Goal: Register for event/course

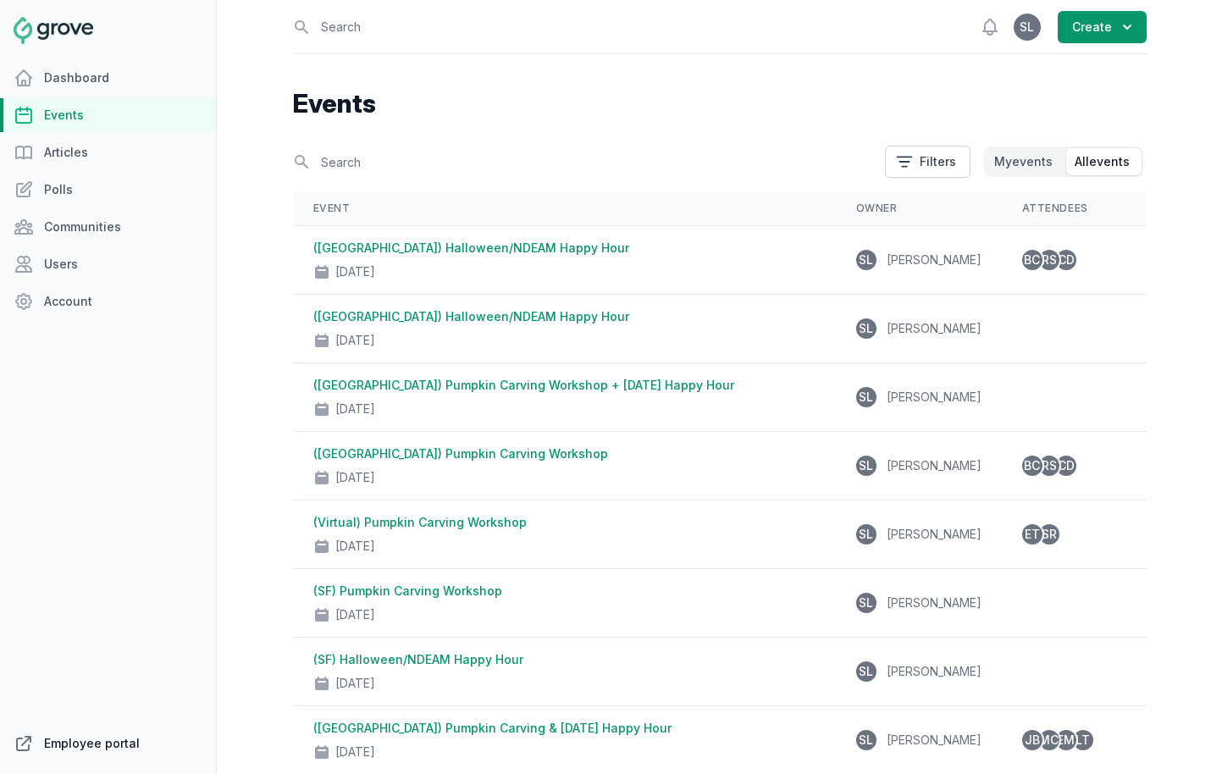
click at [86, 734] on link "Employee portal" at bounding box center [108, 744] width 216 height 34
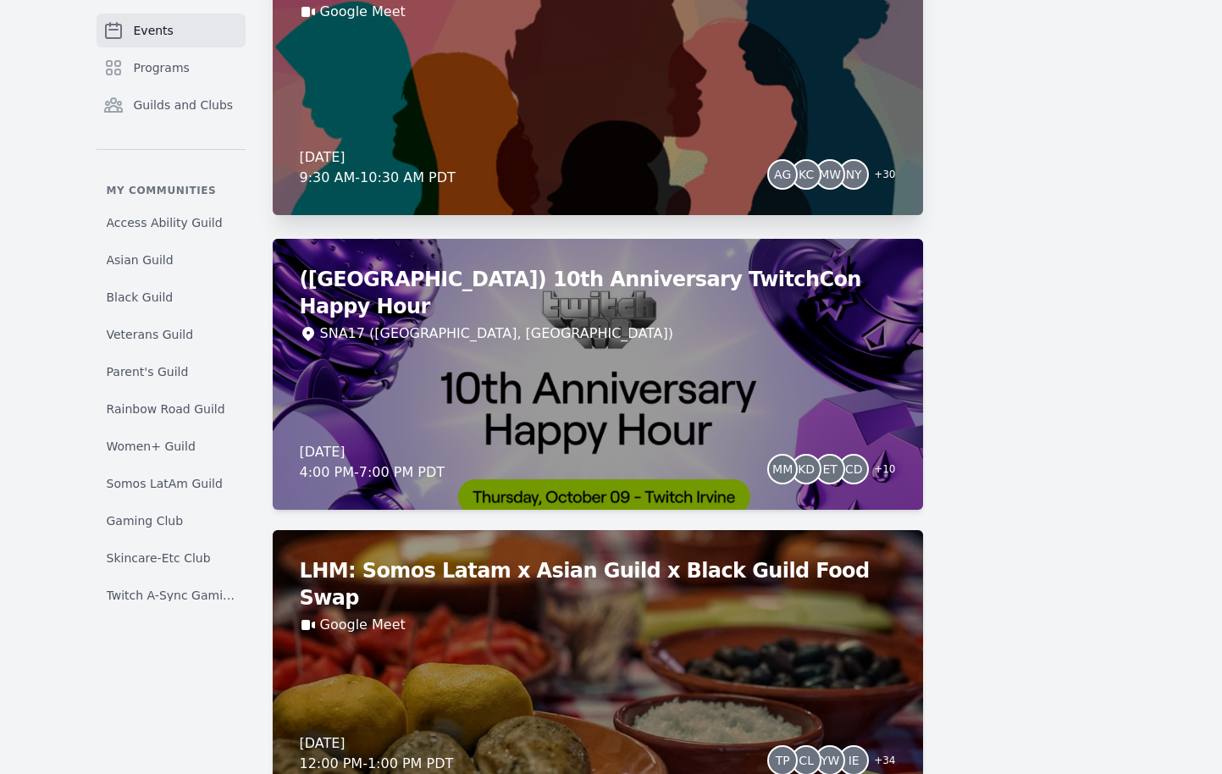
scroll to position [3901, 0]
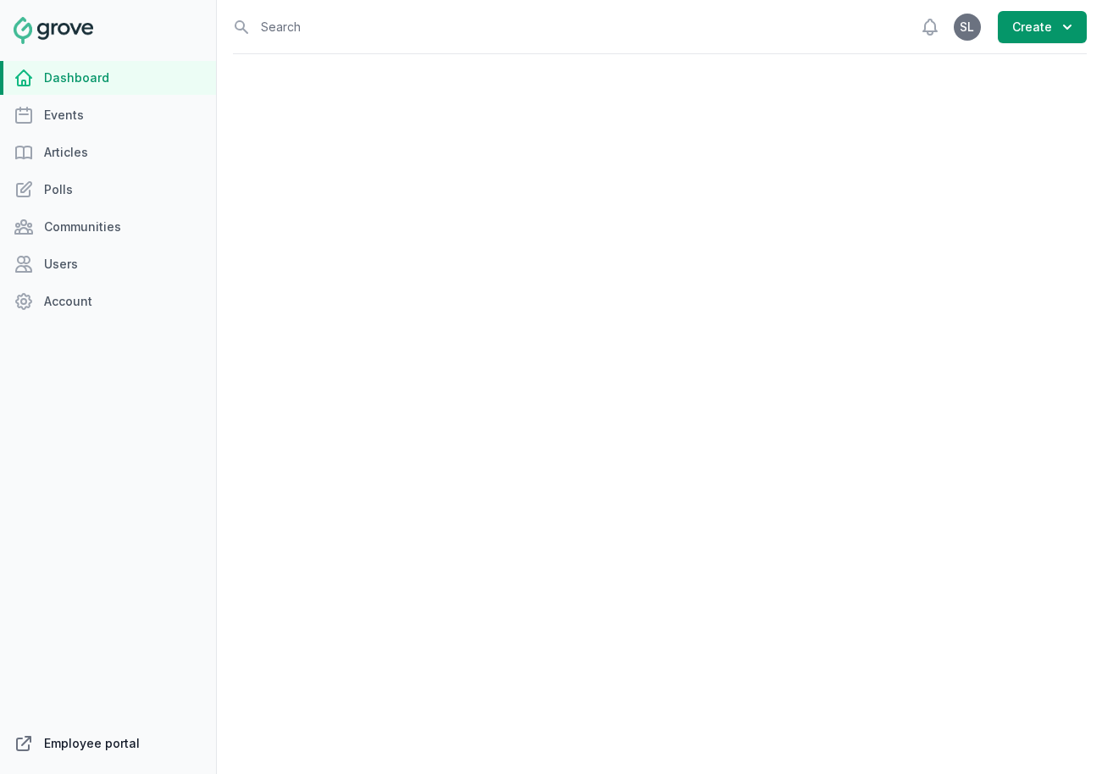
click at [51, 744] on link "Employee portal" at bounding box center [108, 744] width 216 height 34
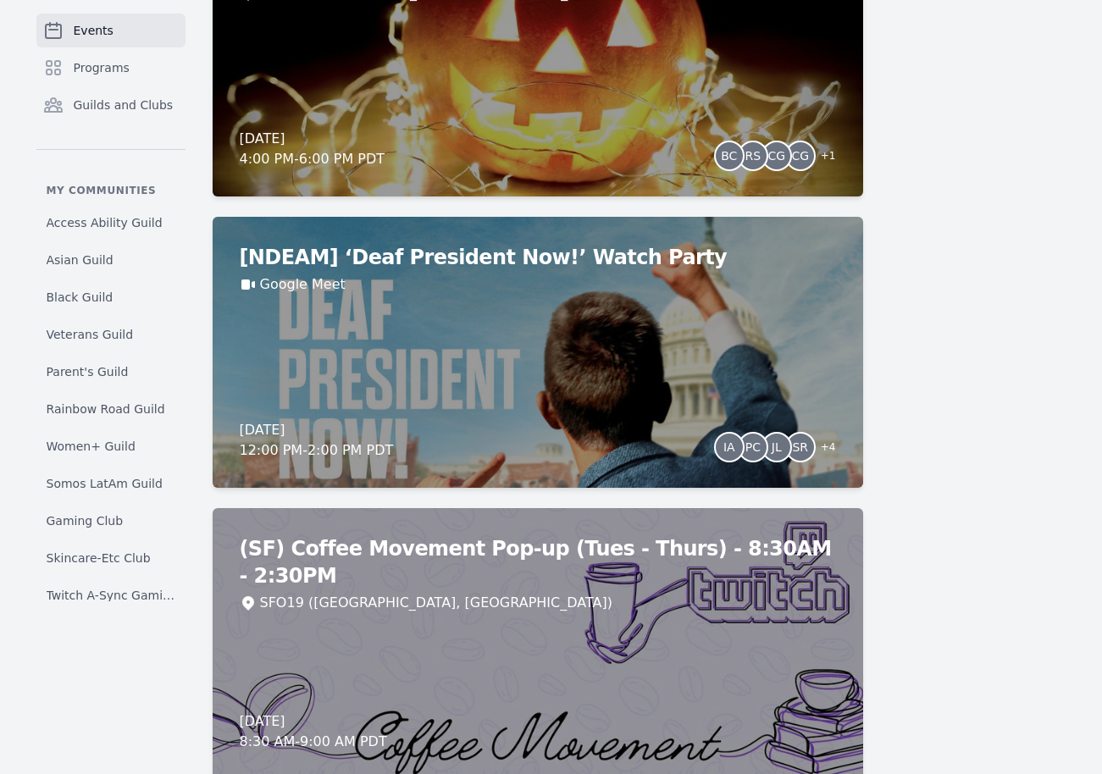
scroll to position [5809, 0]
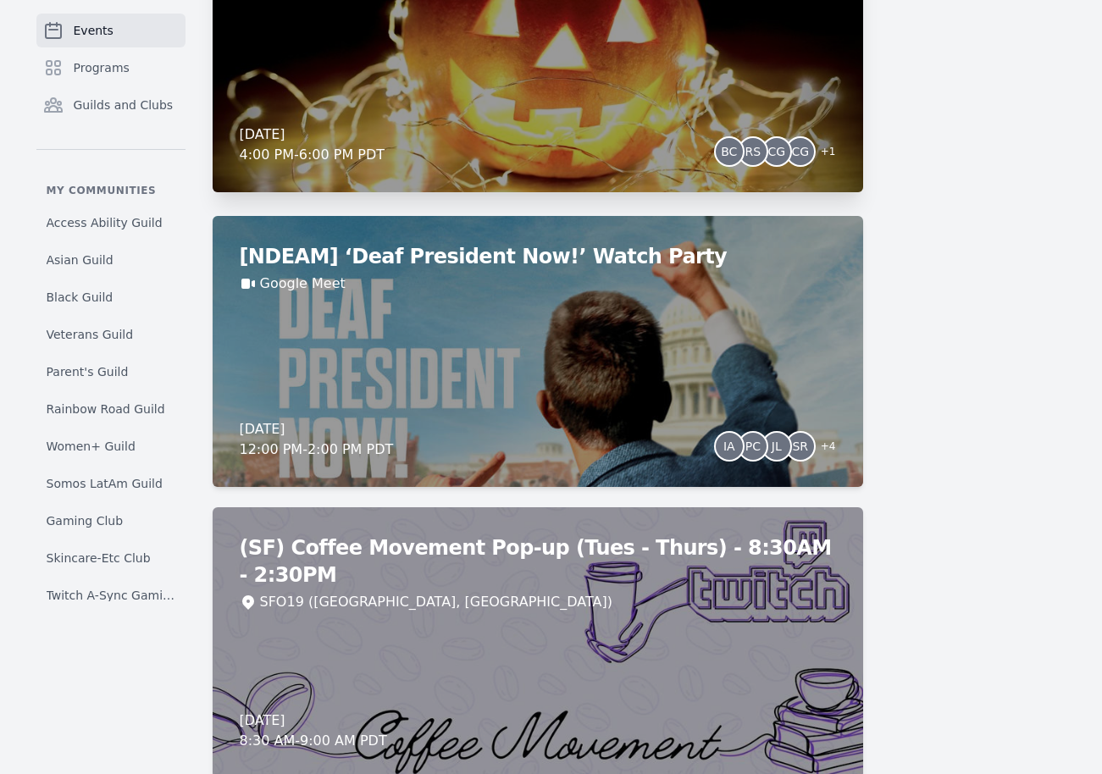
click at [677, 153] on div "Thursday, October 23, 2025 4:00 PM - 6:00 PM PDT BC RS CG CG + 1" at bounding box center [538, 144] width 596 height 41
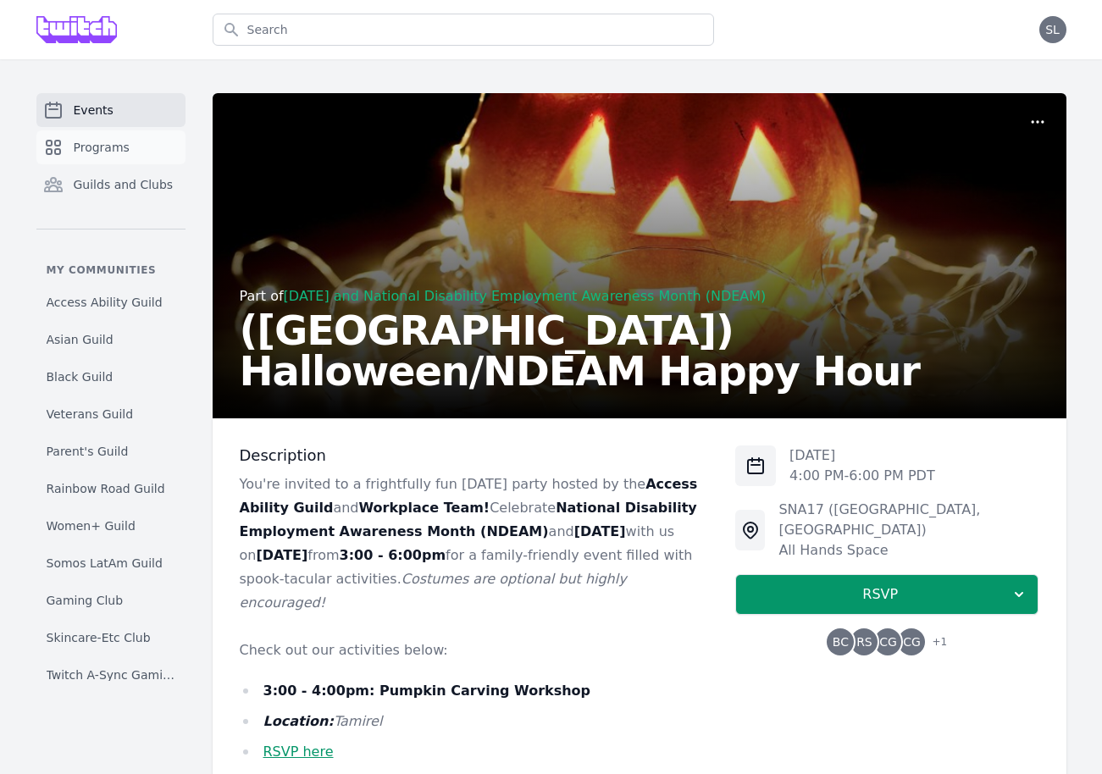
click at [115, 150] on span "Programs" at bounding box center [102, 147] width 56 height 17
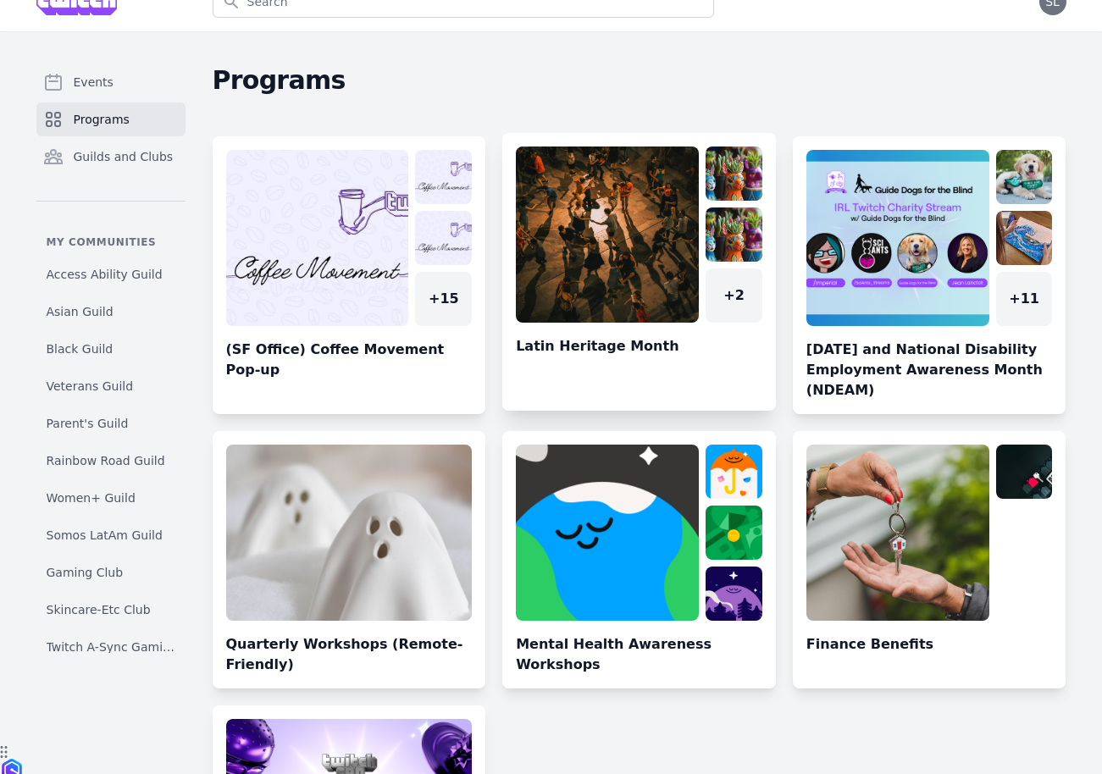
scroll to position [7, 0]
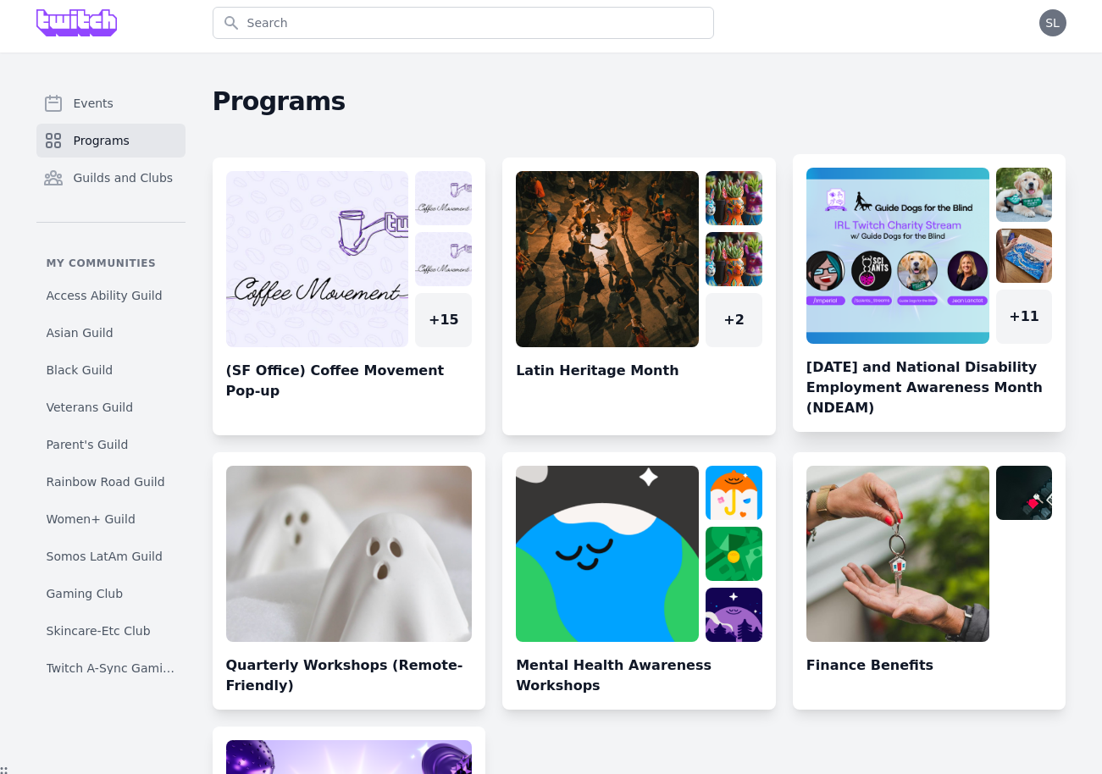
click at [895, 252] on link at bounding box center [930, 300] width 274 height 264
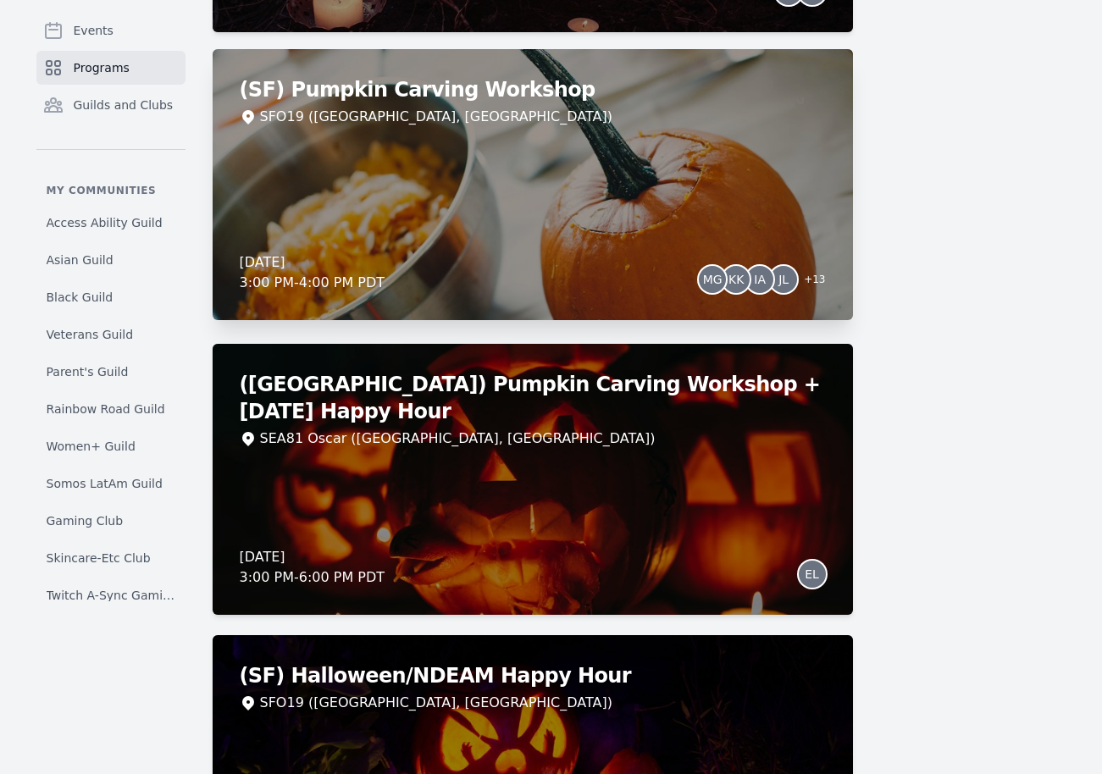
scroll to position [3661, 0]
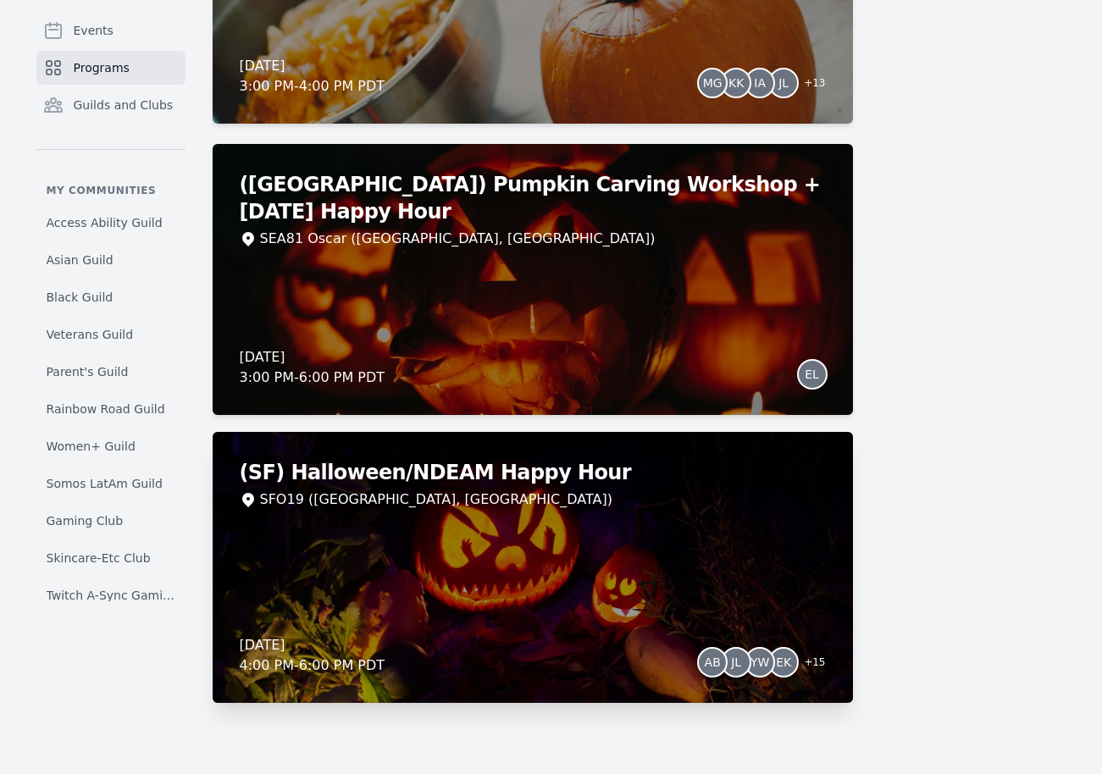
click at [662, 516] on div "(SF) Halloween/NDEAM Happy Hour SFO19 (San Francisco, CA) Thursday, October 30,…" at bounding box center [533, 567] width 640 height 271
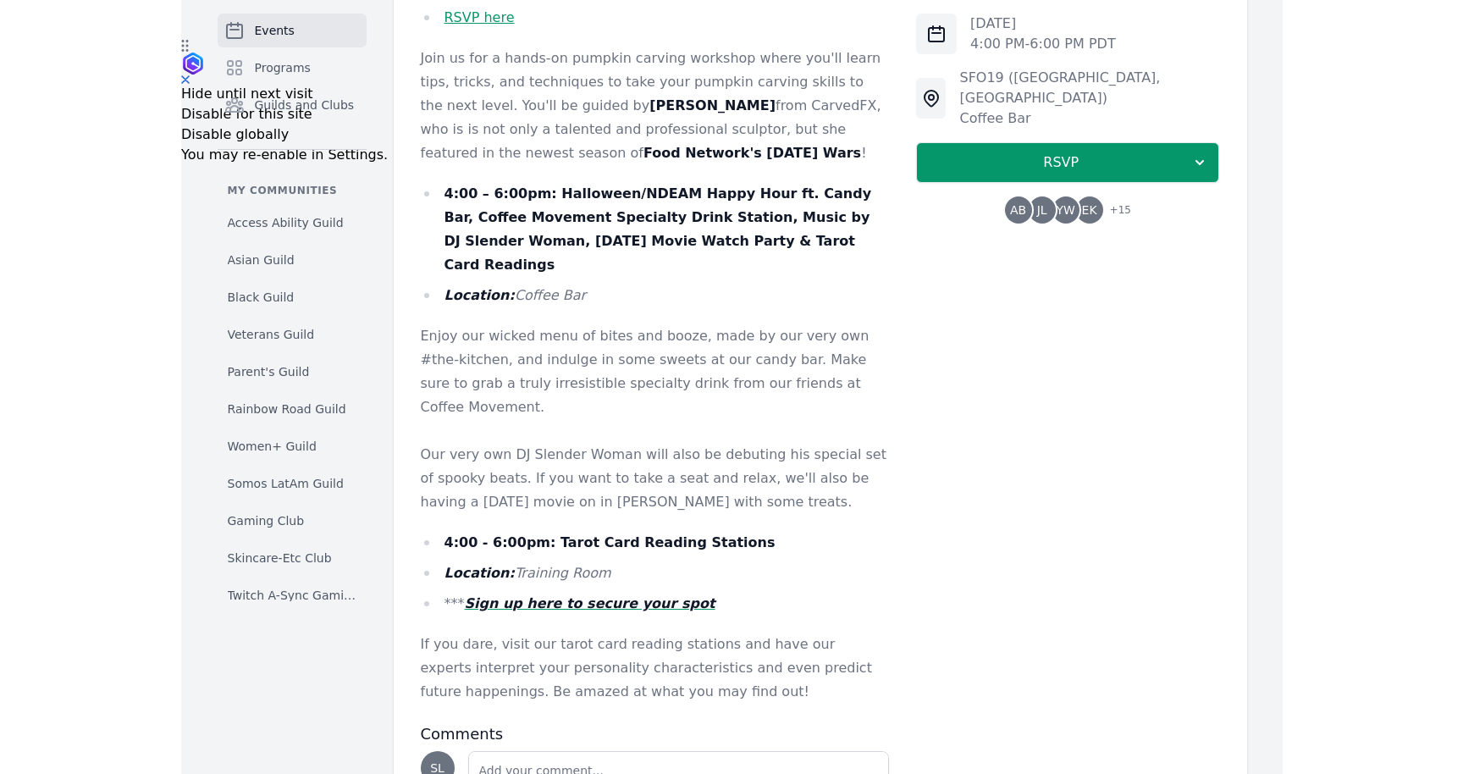
scroll to position [735, 0]
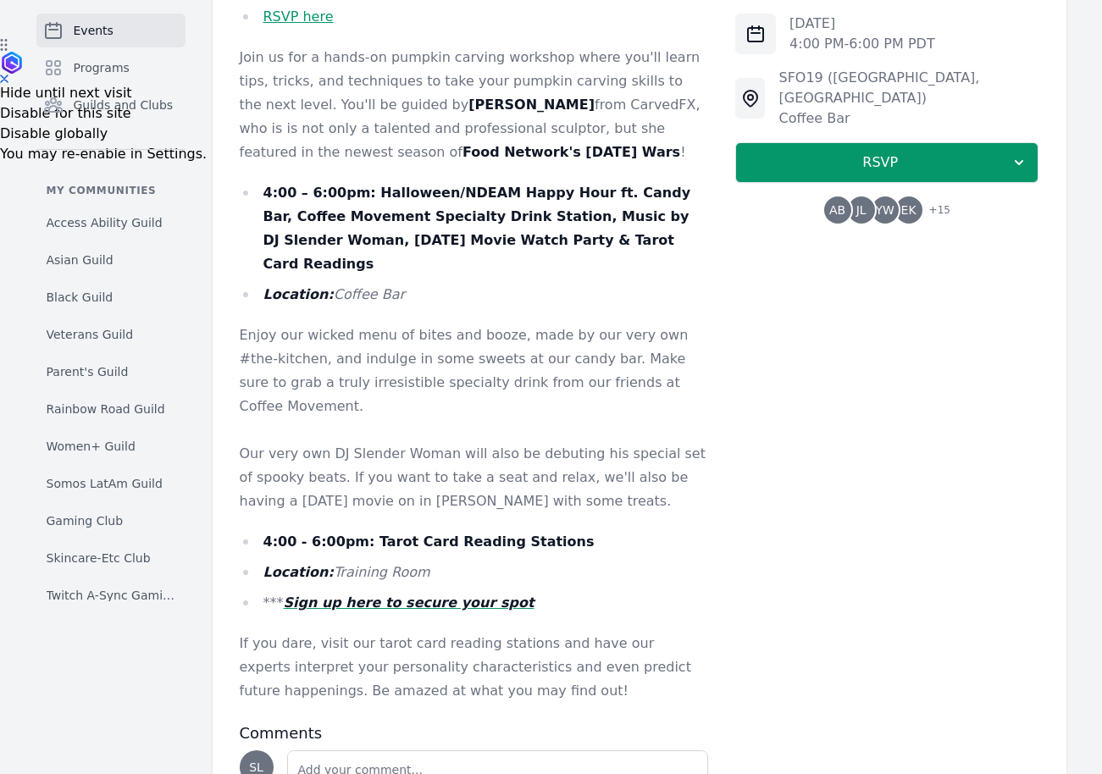
click at [476, 594] on em "Sign up here to secure your spot" at bounding box center [409, 602] width 251 height 16
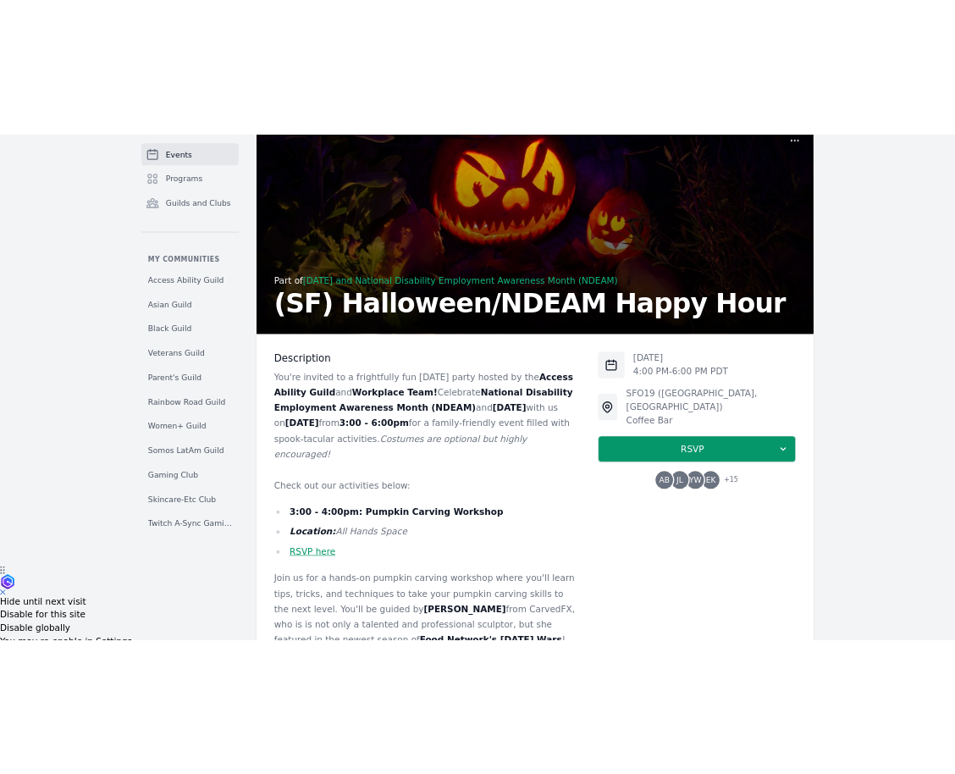
scroll to position [44, 0]
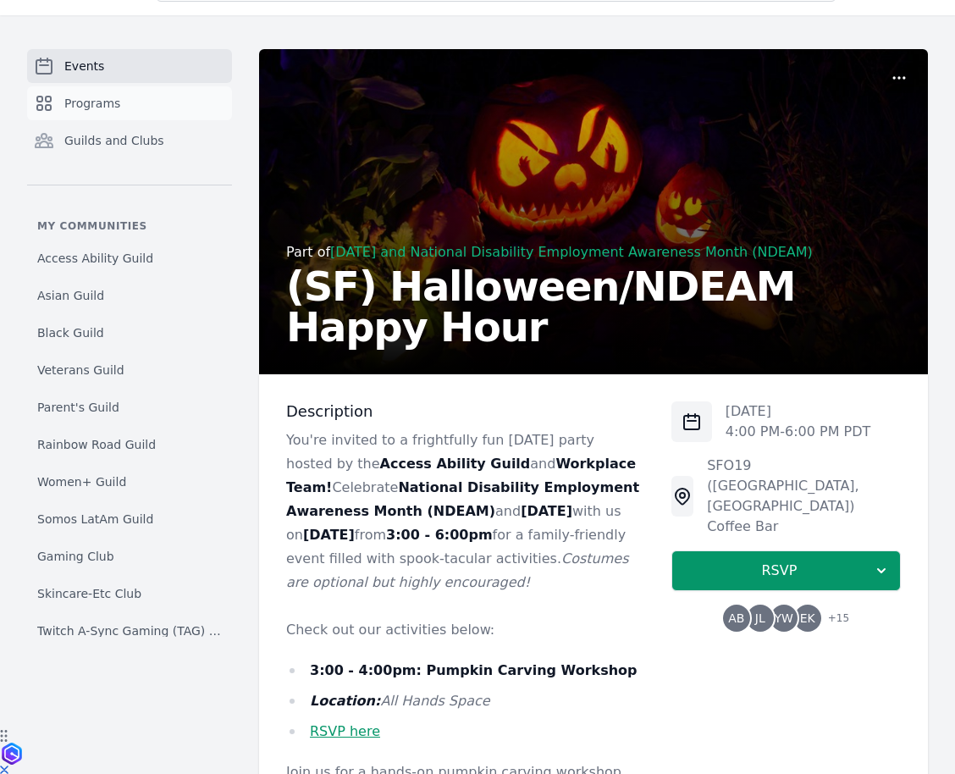
click at [171, 109] on link "Programs" at bounding box center [129, 103] width 205 height 34
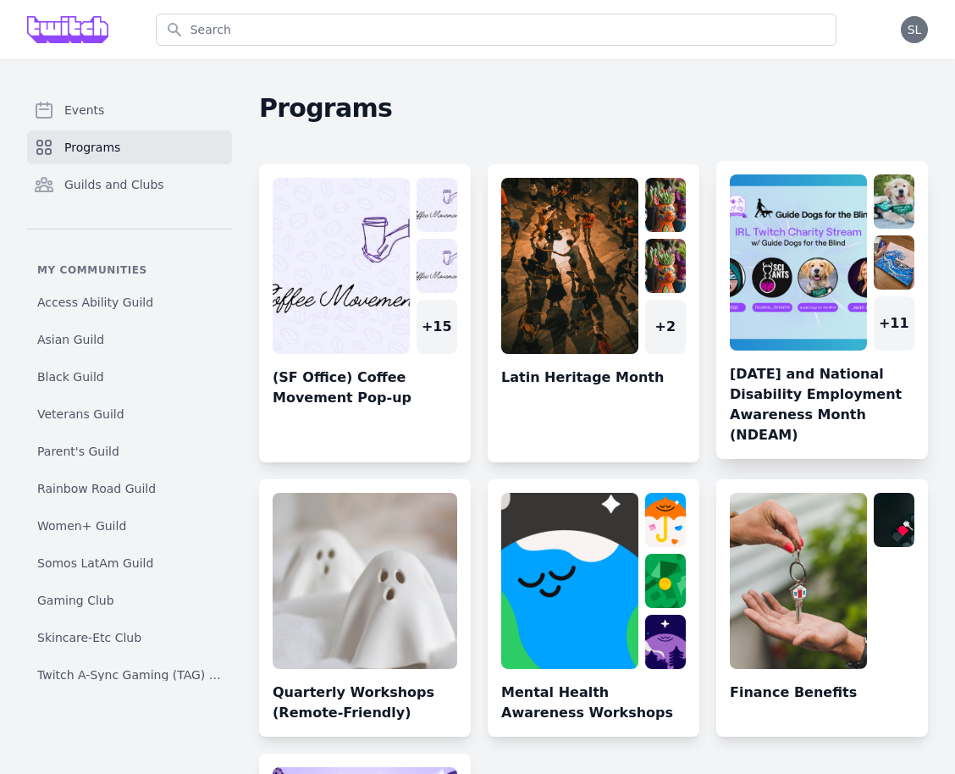
click at [769, 230] on link at bounding box center [822, 316] width 212 height 285
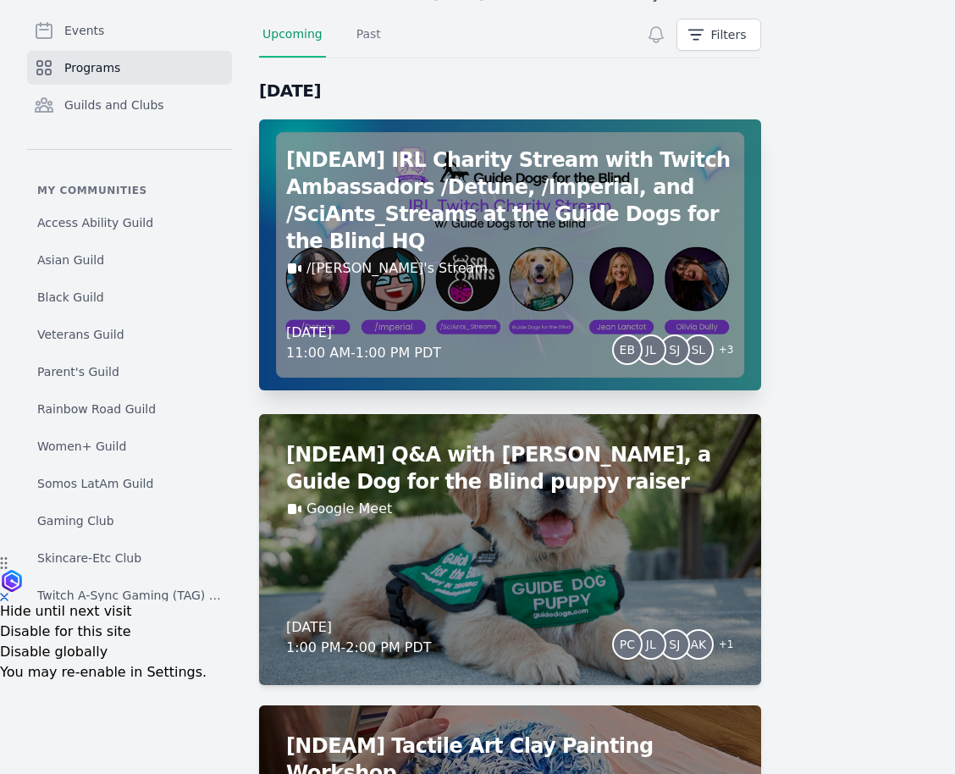
scroll to position [209, 0]
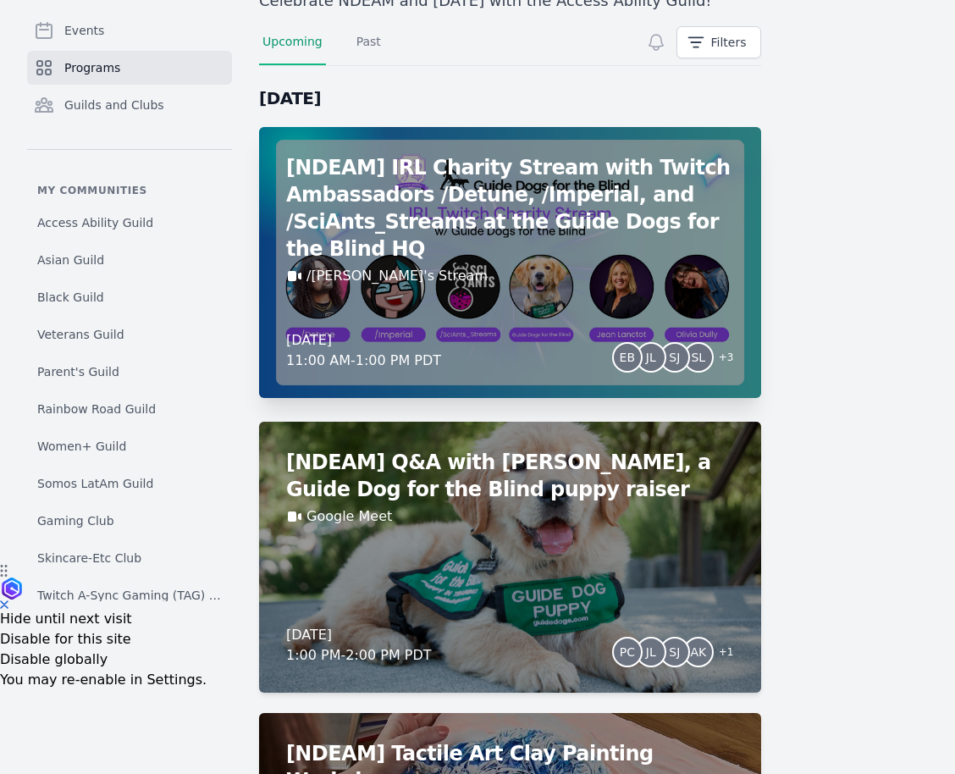
click at [479, 266] on div "/Detune's Stream" at bounding box center [510, 276] width 448 height 20
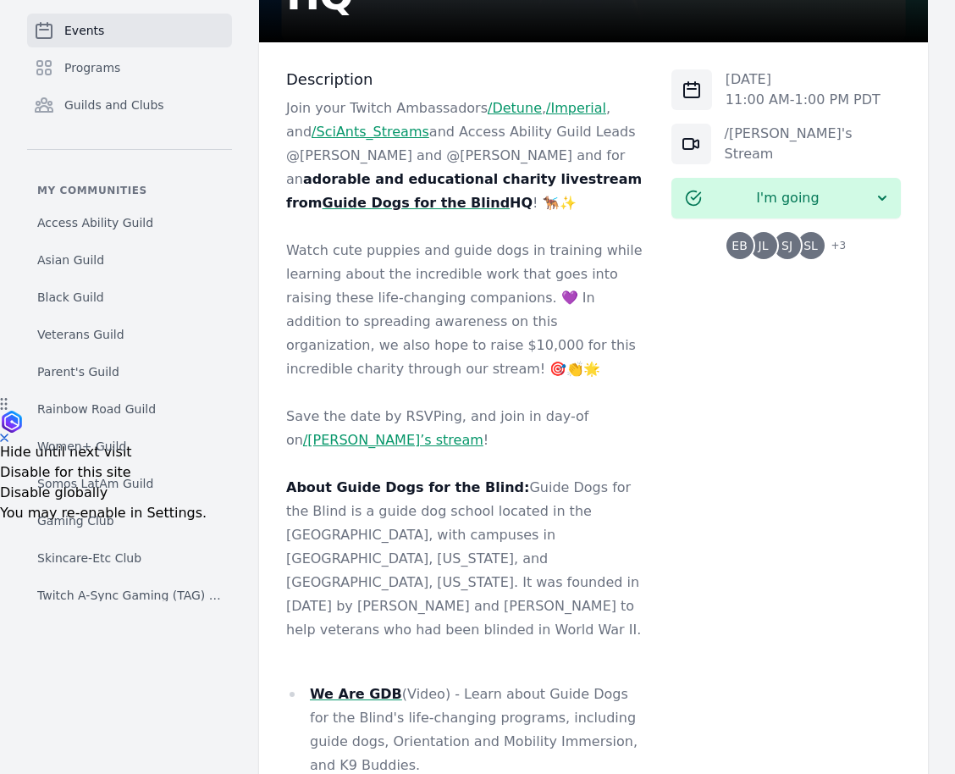
scroll to position [172, 0]
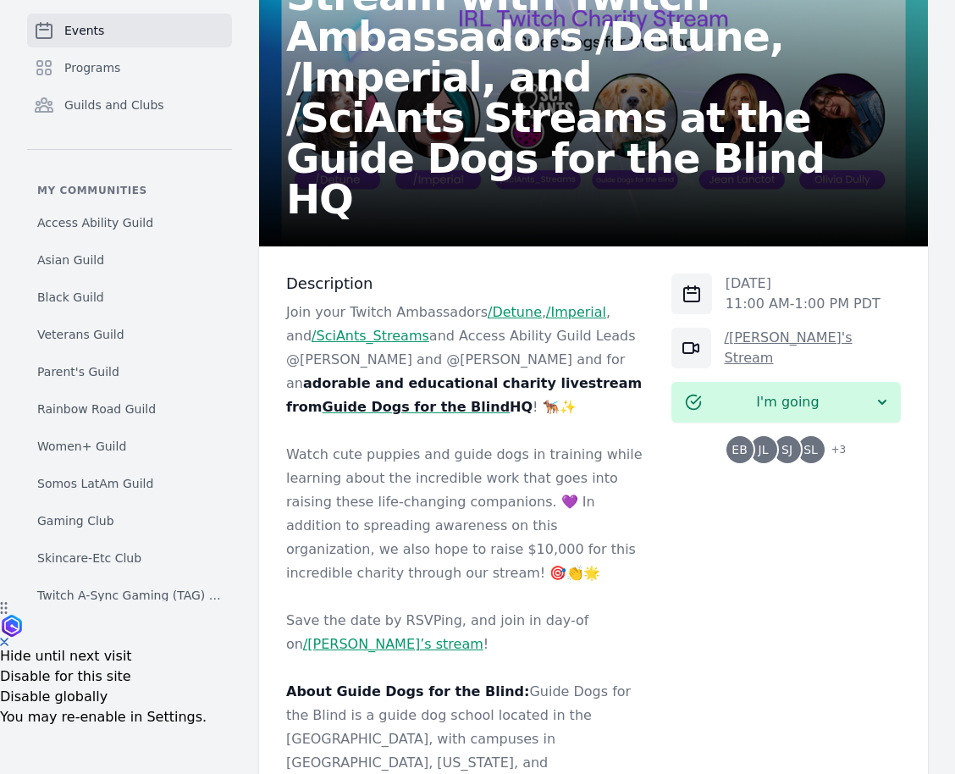
click at [755, 348] on link "/Detune's Stream" at bounding box center [789, 347] width 128 height 36
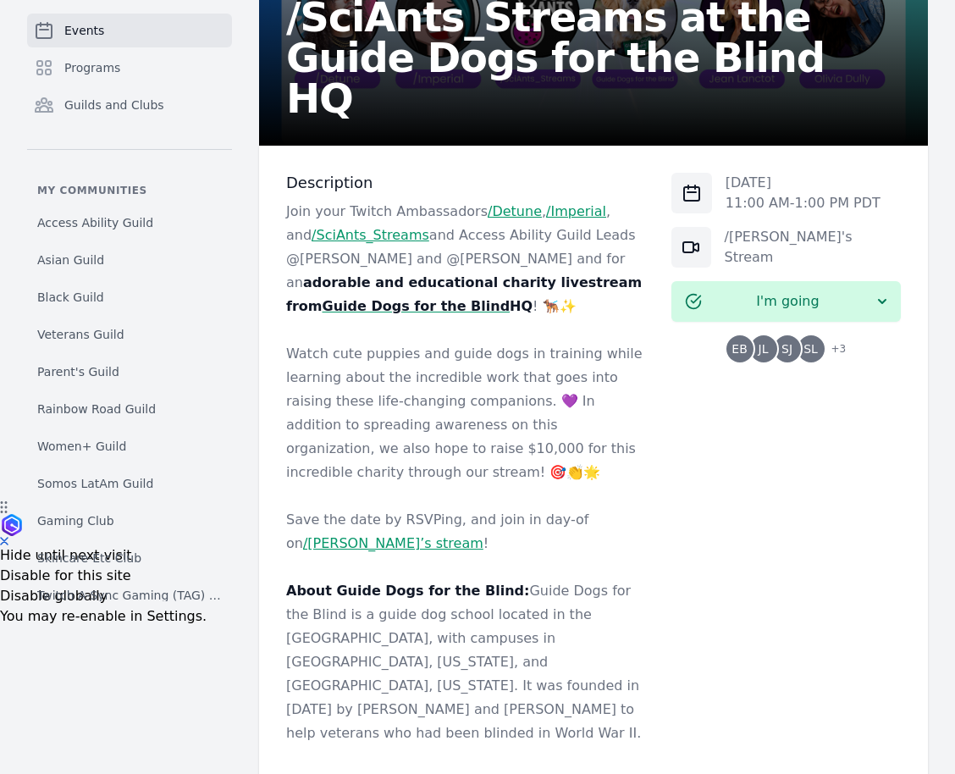
scroll to position [32, 0]
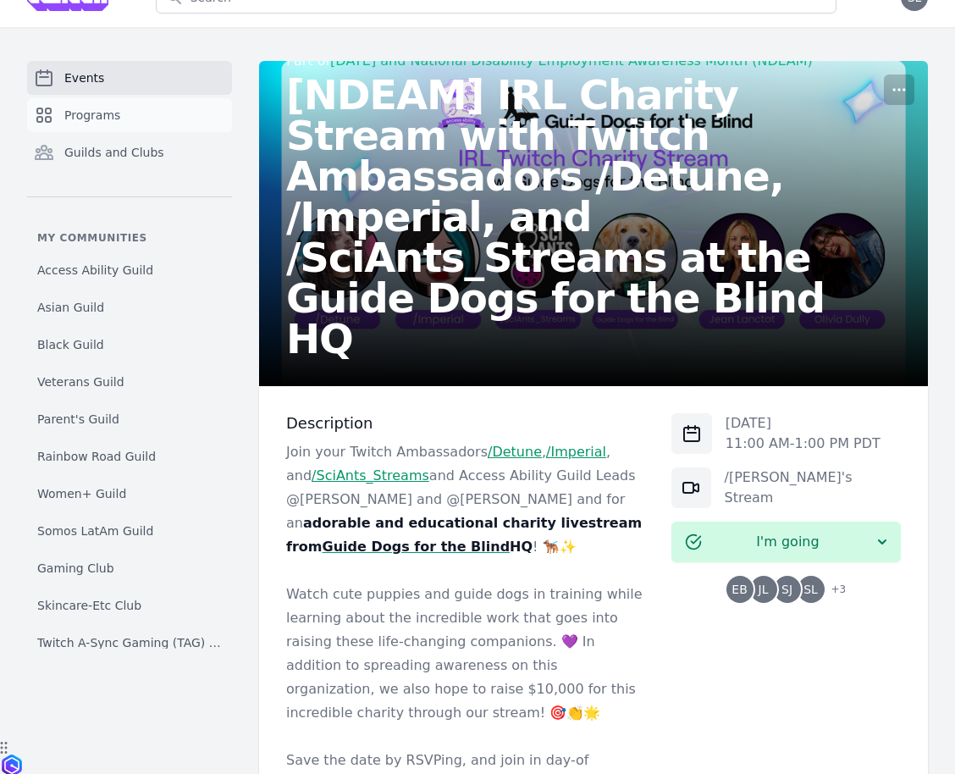
click at [170, 127] on link "Programs" at bounding box center [129, 115] width 205 height 34
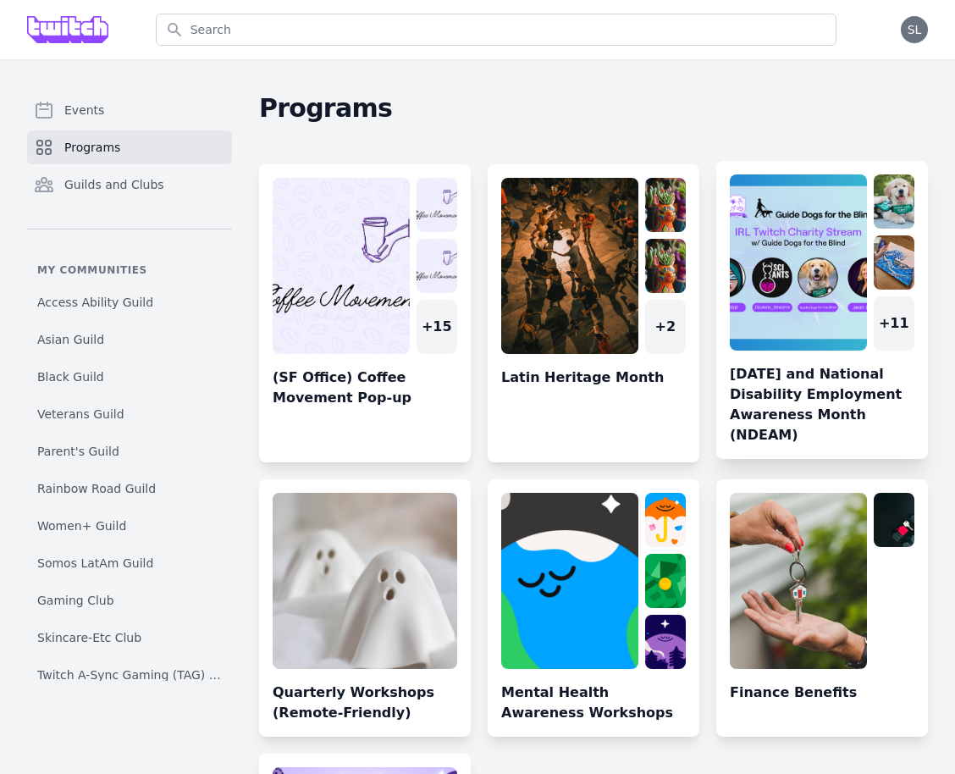
click at [788, 293] on link at bounding box center [822, 316] width 212 height 285
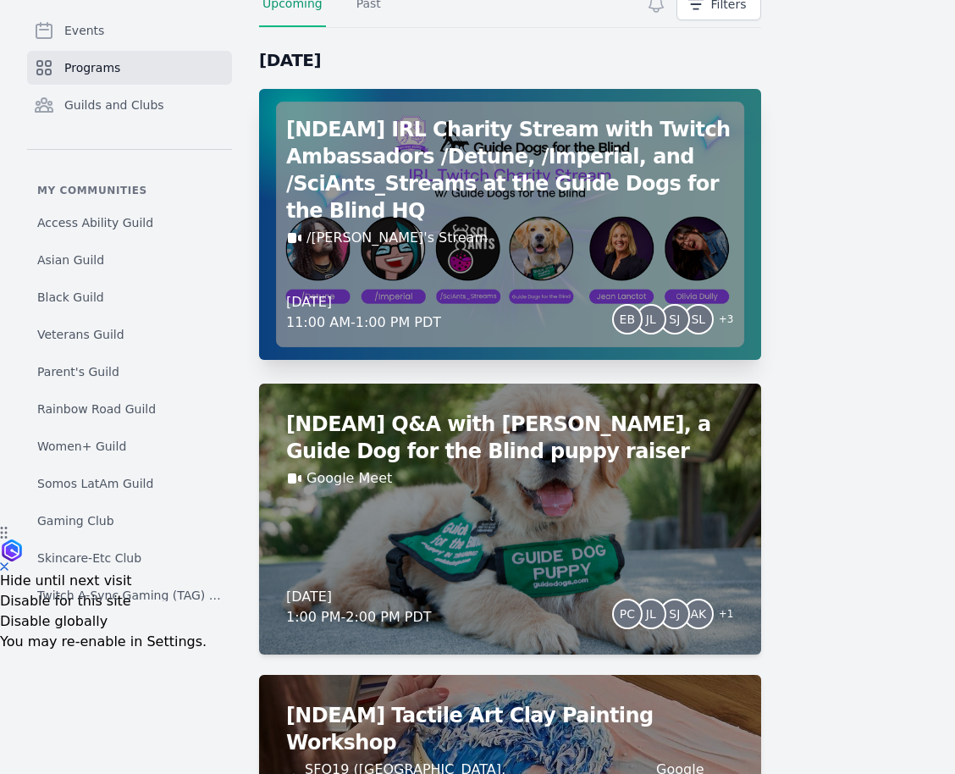
scroll to position [265, 0]
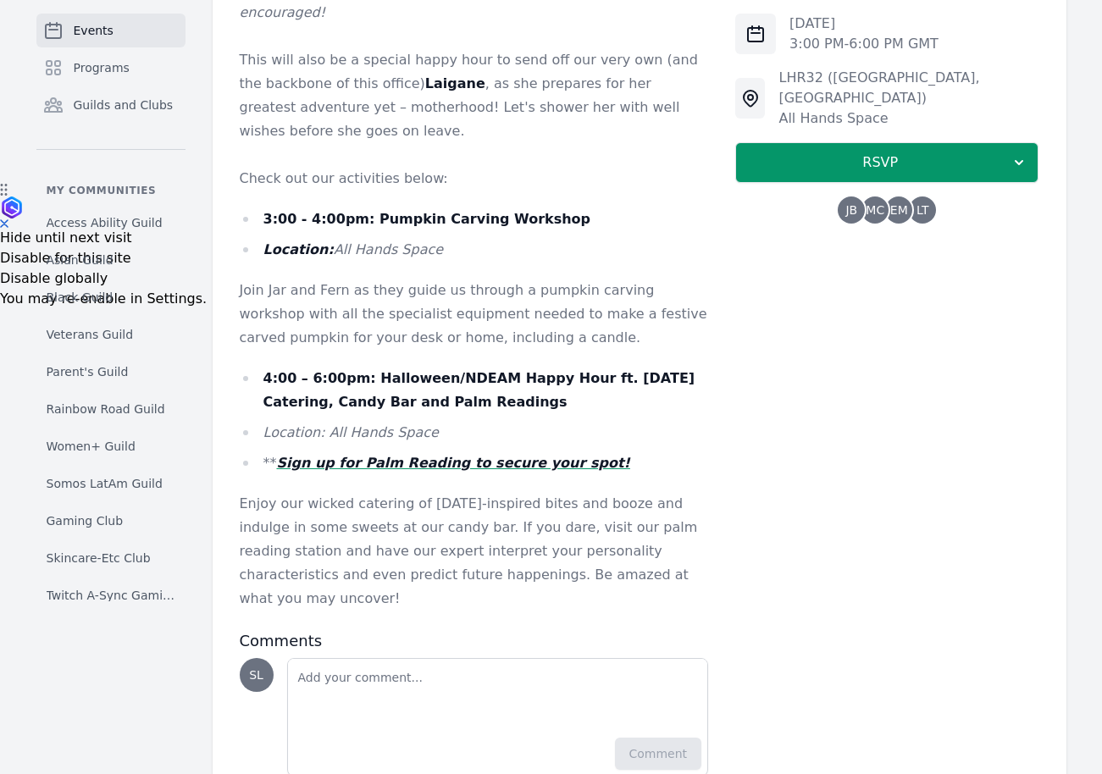
scroll to position [573, 0]
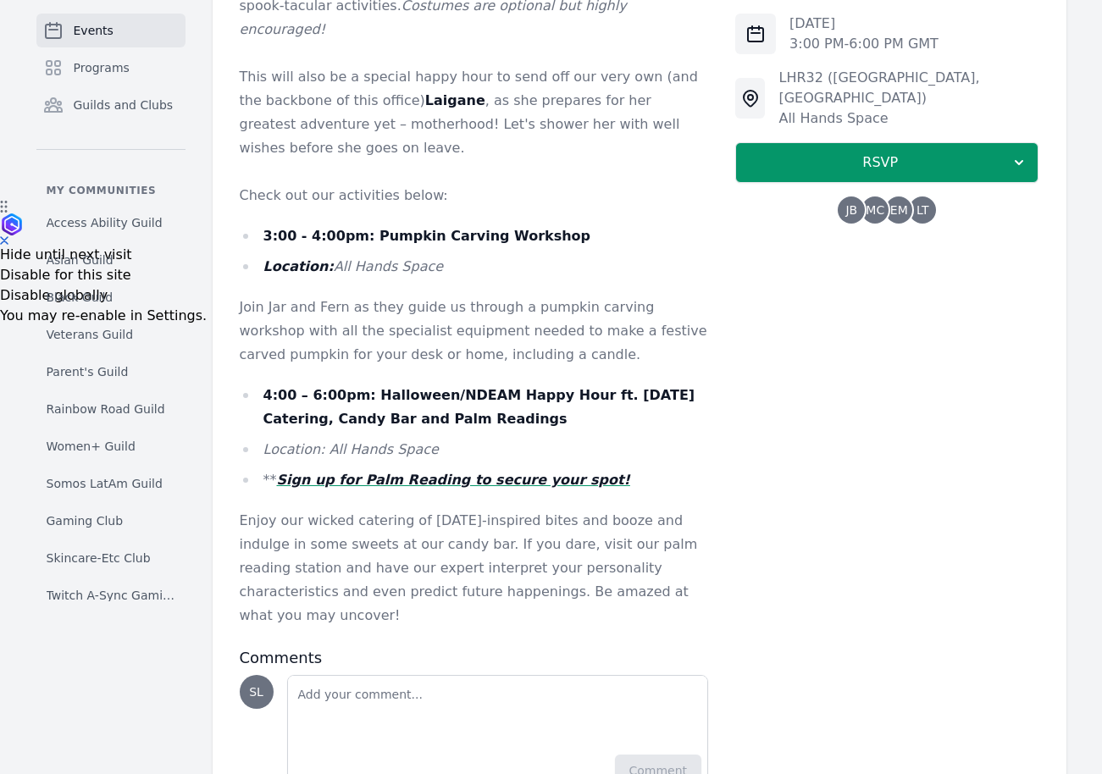
click at [539, 484] on em "Sign up for Palm Reading to secure your spot!" at bounding box center [453, 480] width 353 height 16
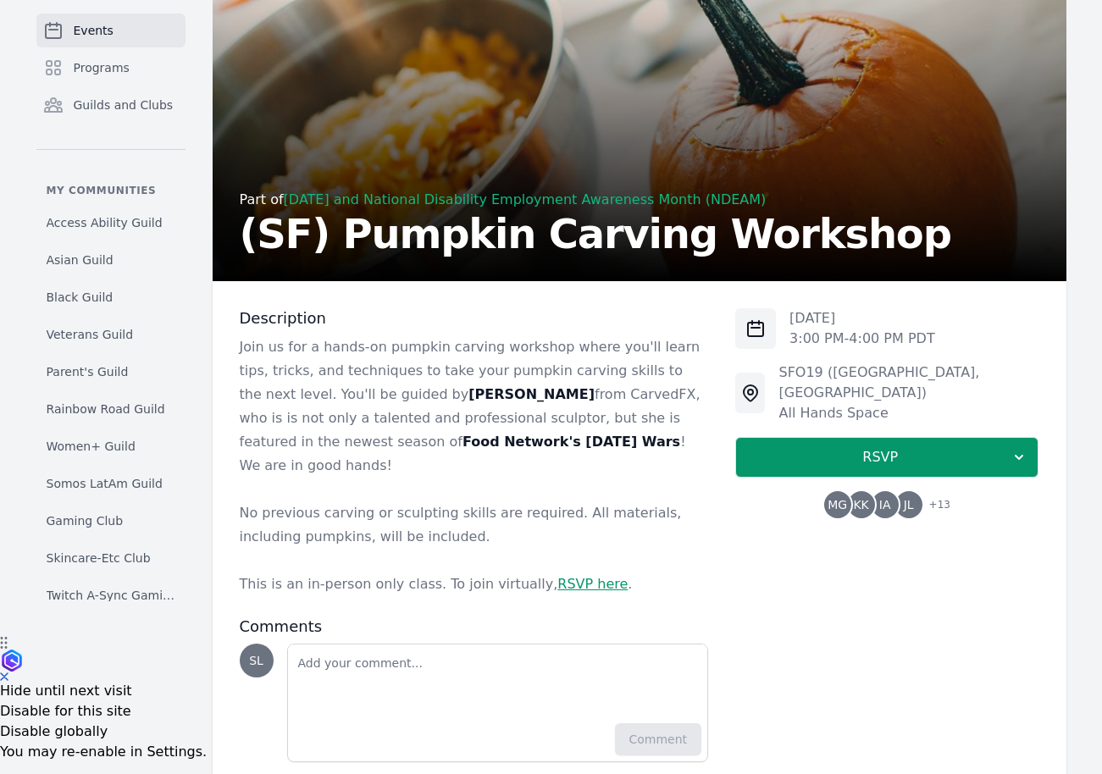
scroll to position [145, 0]
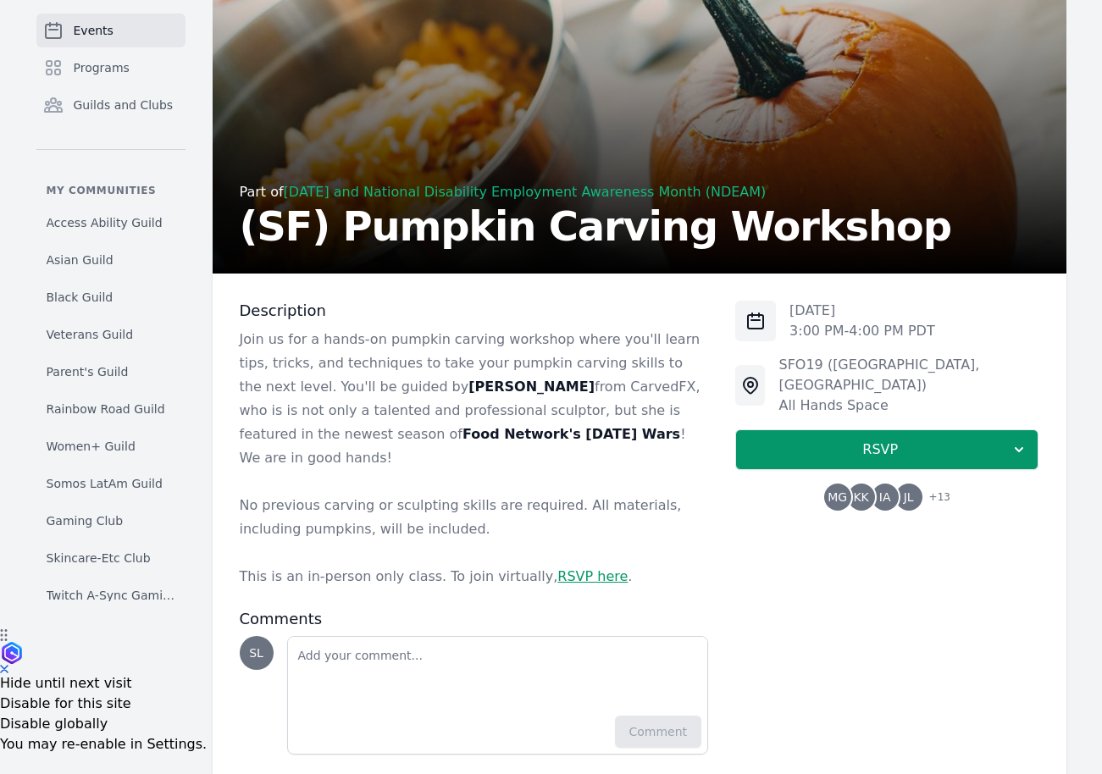
click at [866, 491] on span "KK" at bounding box center [860, 497] width 15 height 12
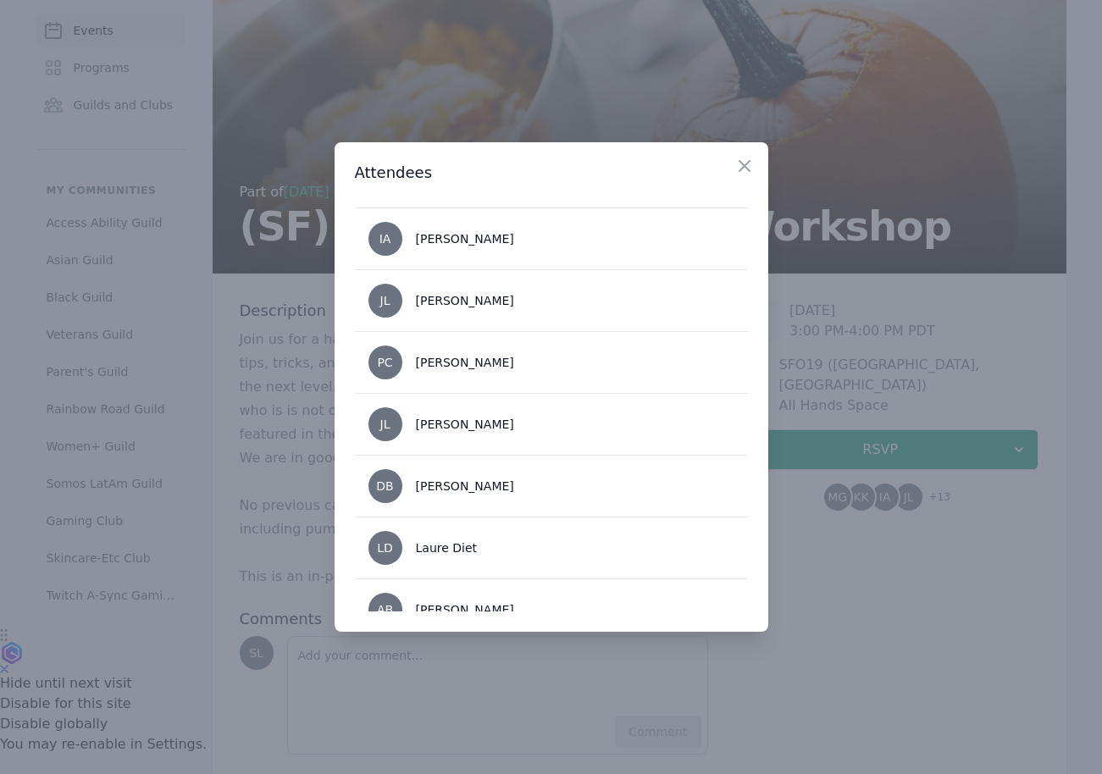
scroll to position [0, 0]
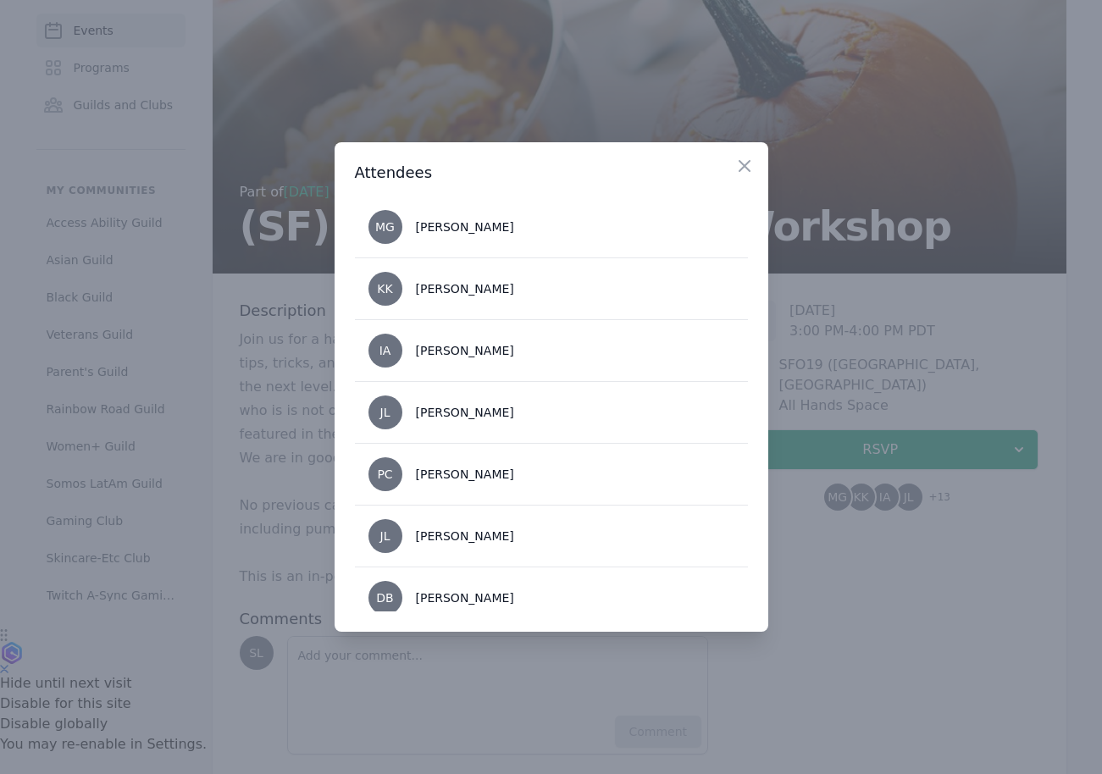
click at [870, 567] on div at bounding box center [551, 387] width 1102 height 774
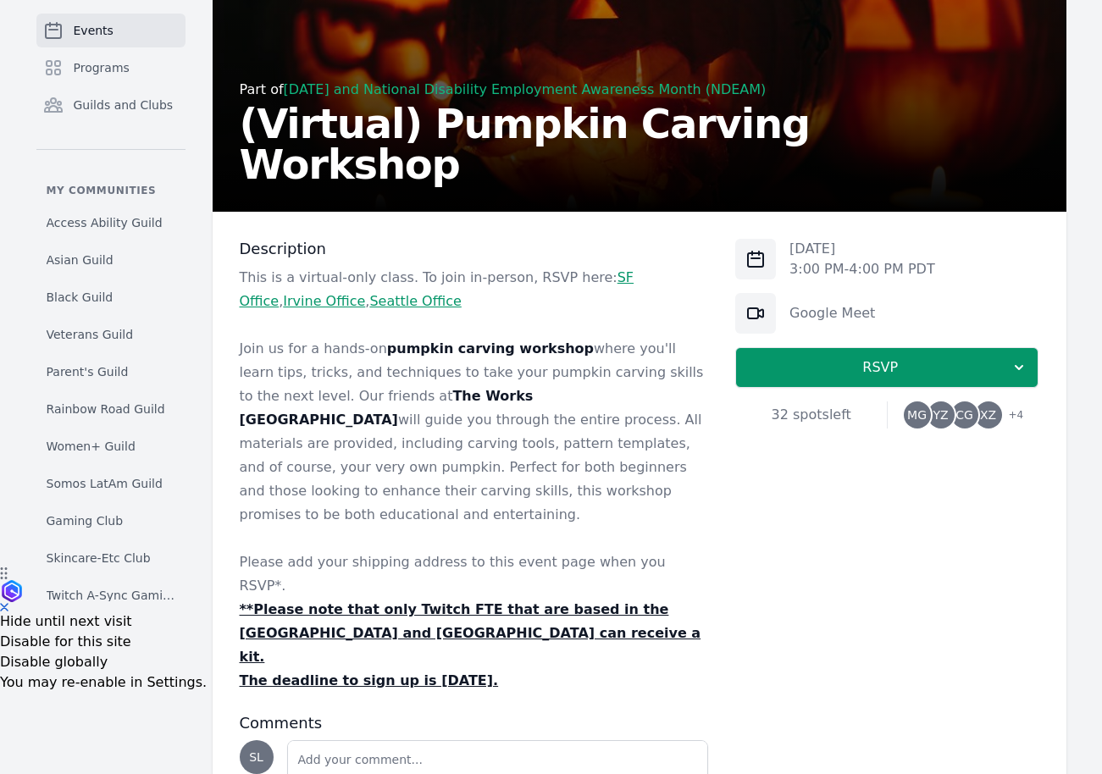
scroll to position [281, 0]
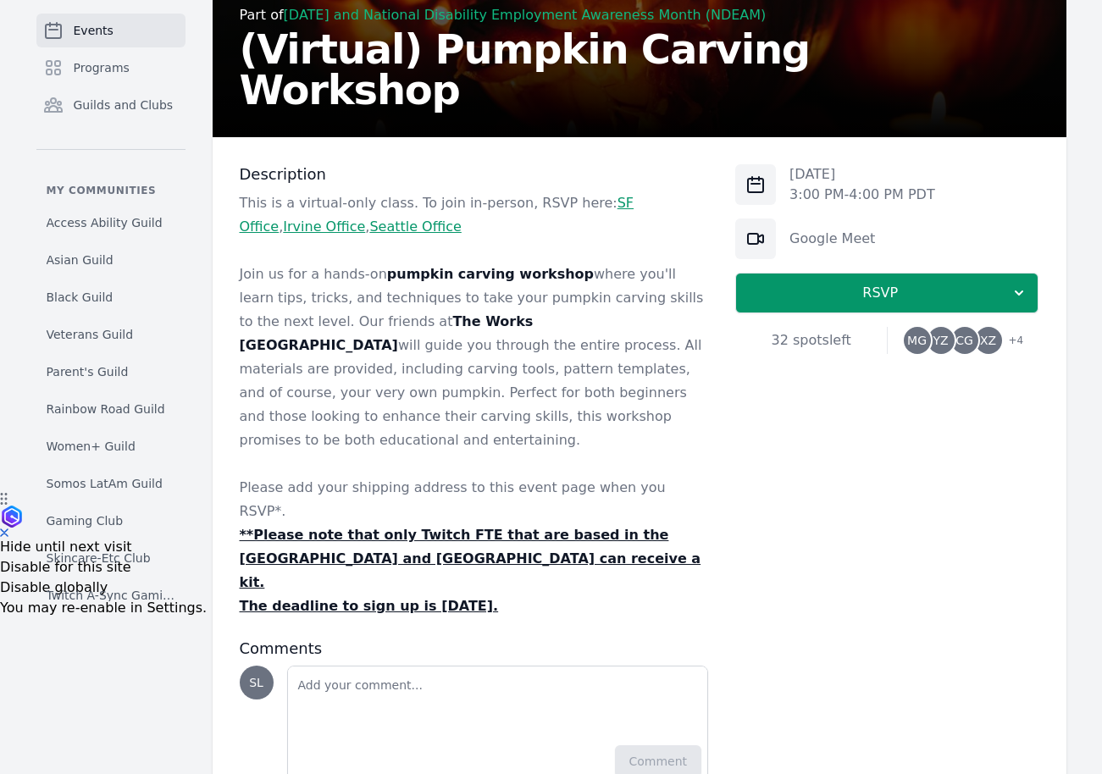
click at [918, 339] on span "MG" at bounding box center [916, 341] width 19 height 12
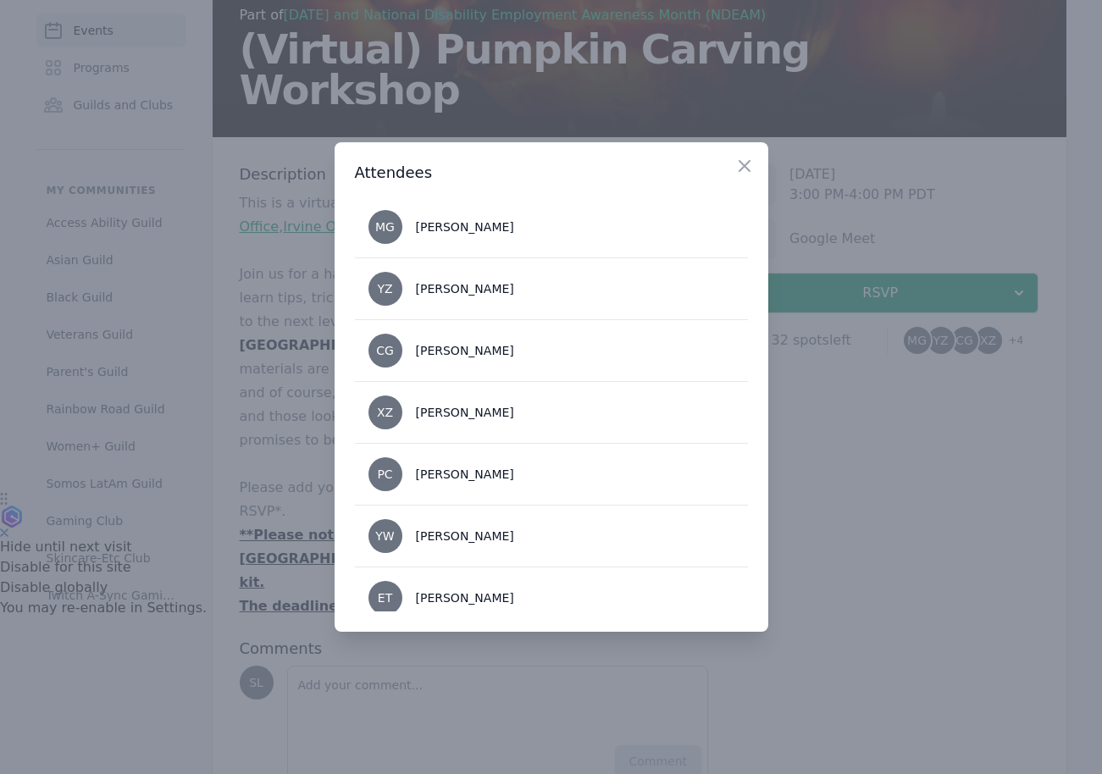
scroll to position [79, 0]
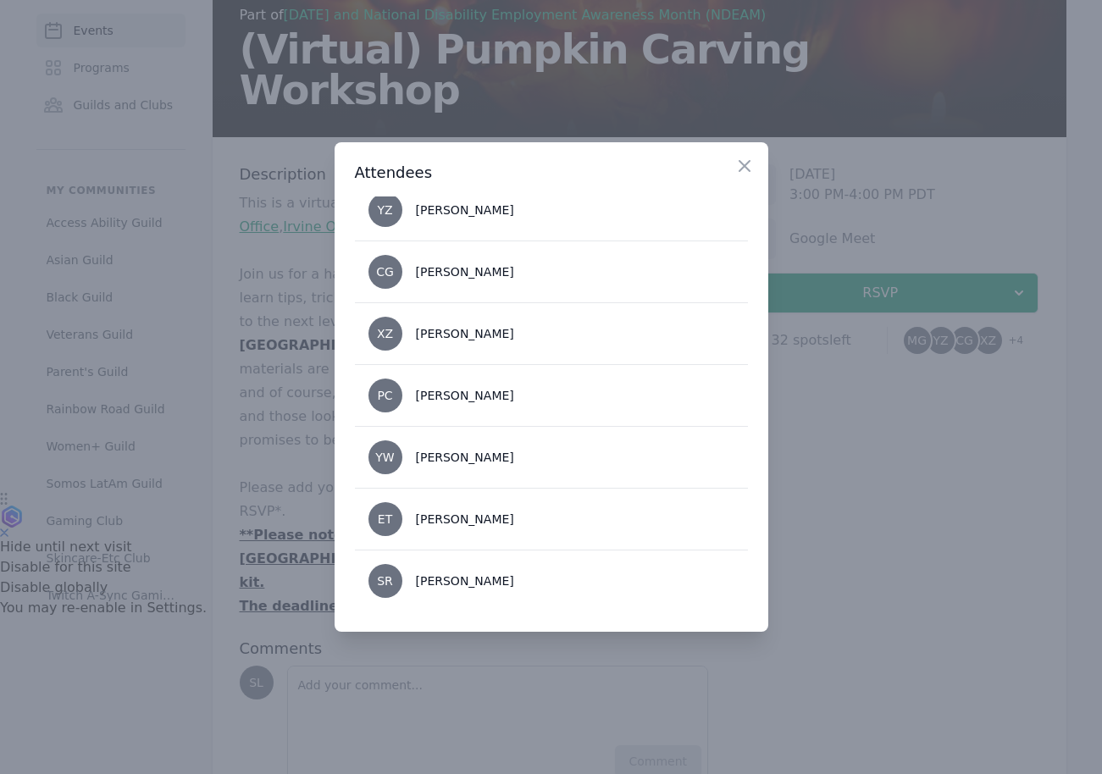
click at [911, 508] on div at bounding box center [551, 387] width 1102 height 774
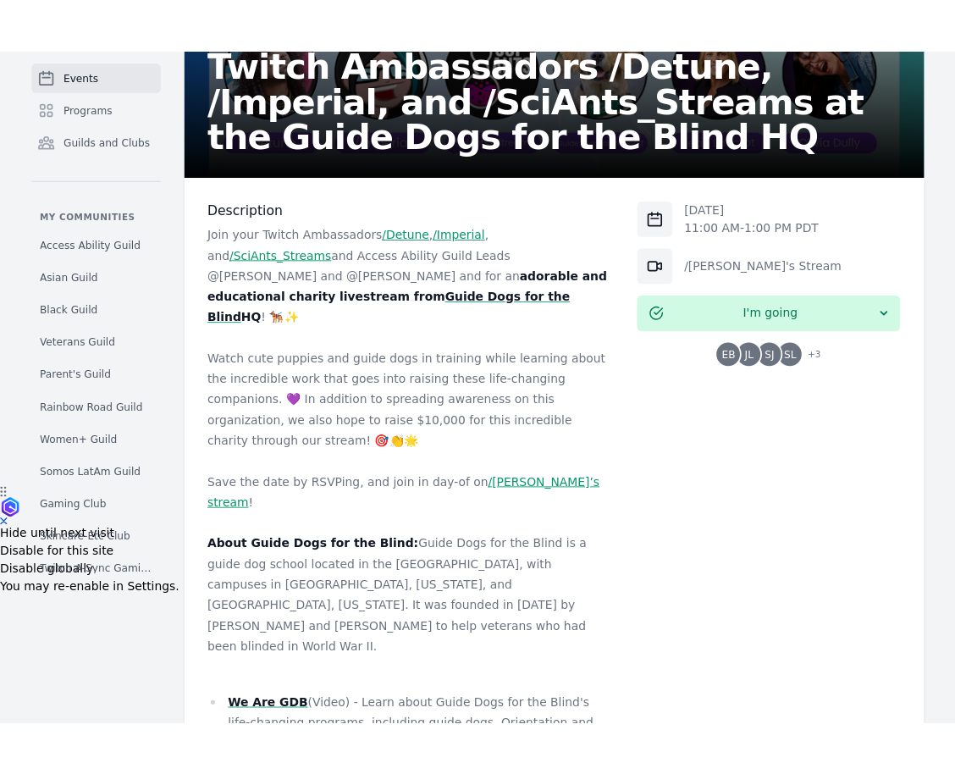
scroll to position [463, 0]
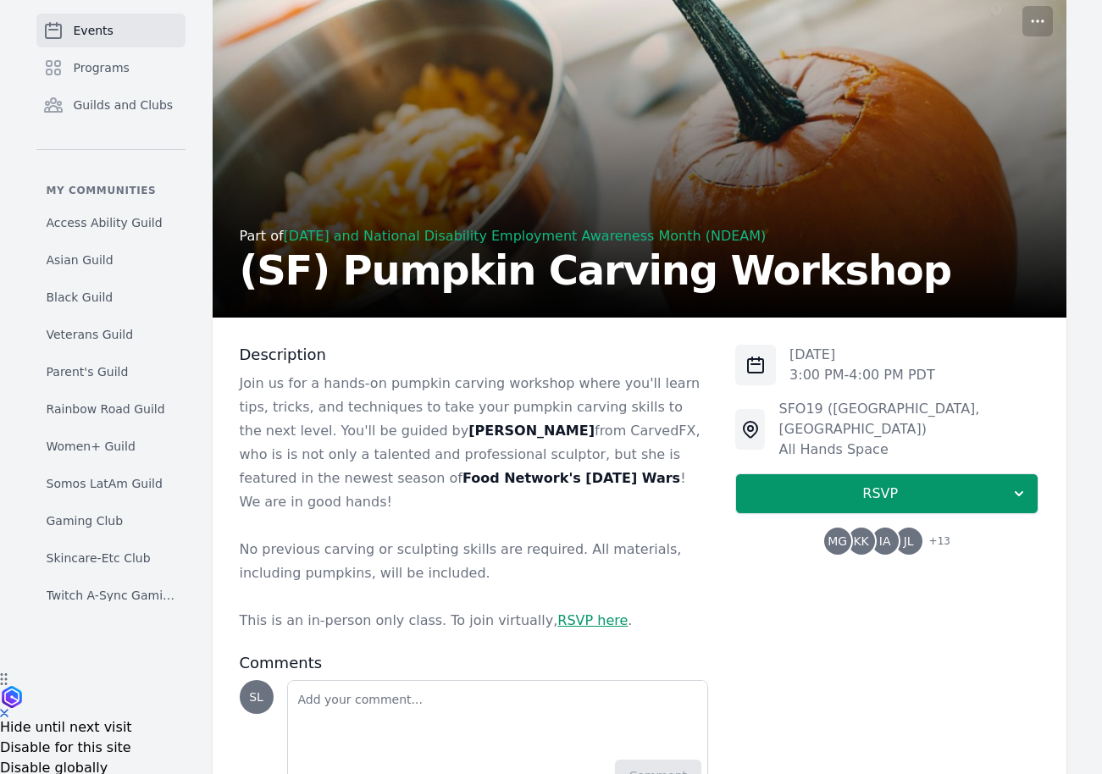
scroll to position [102, 0]
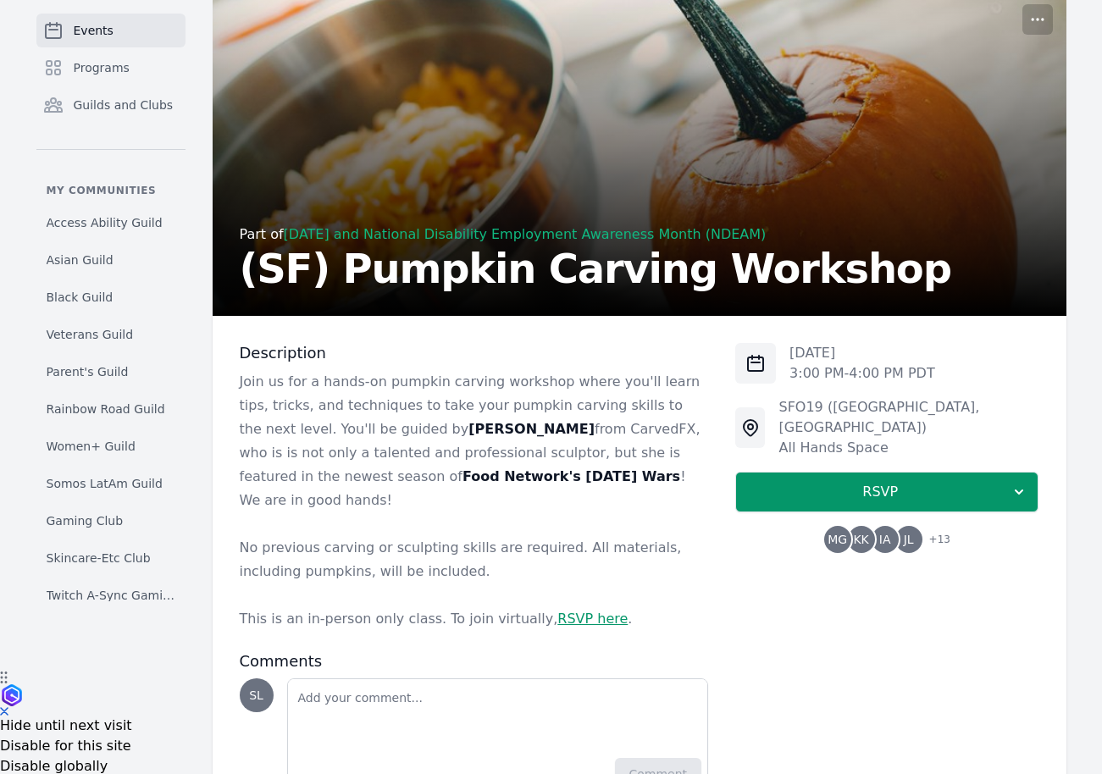
click at [852, 526] on span "KK" at bounding box center [861, 539] width 27 height 27
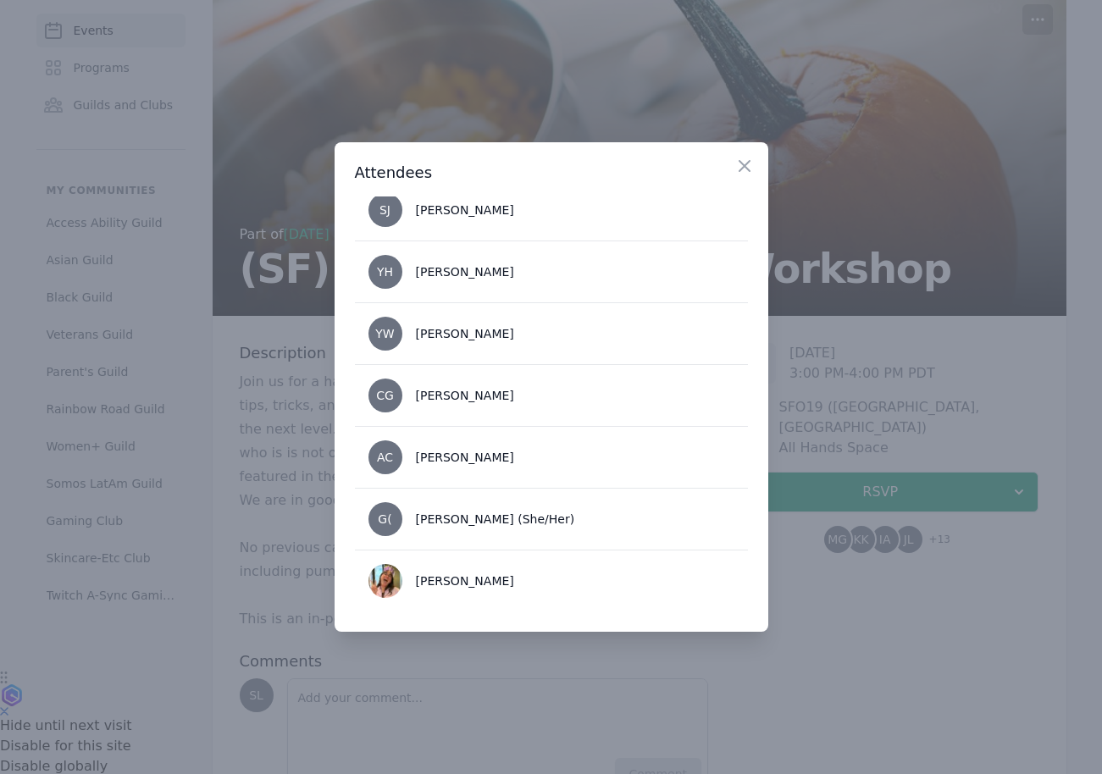
scroll to position [0, 0]
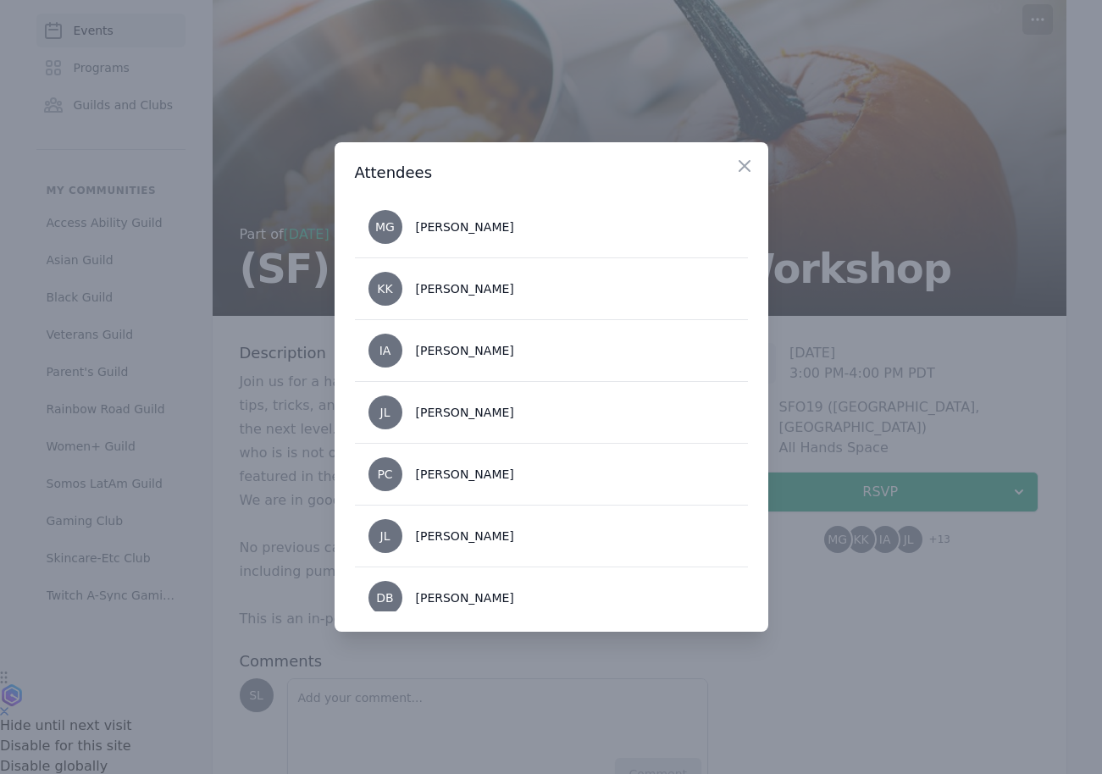
click at [299, 433] on div at bounding box center [551, 387] width 1102 height 774
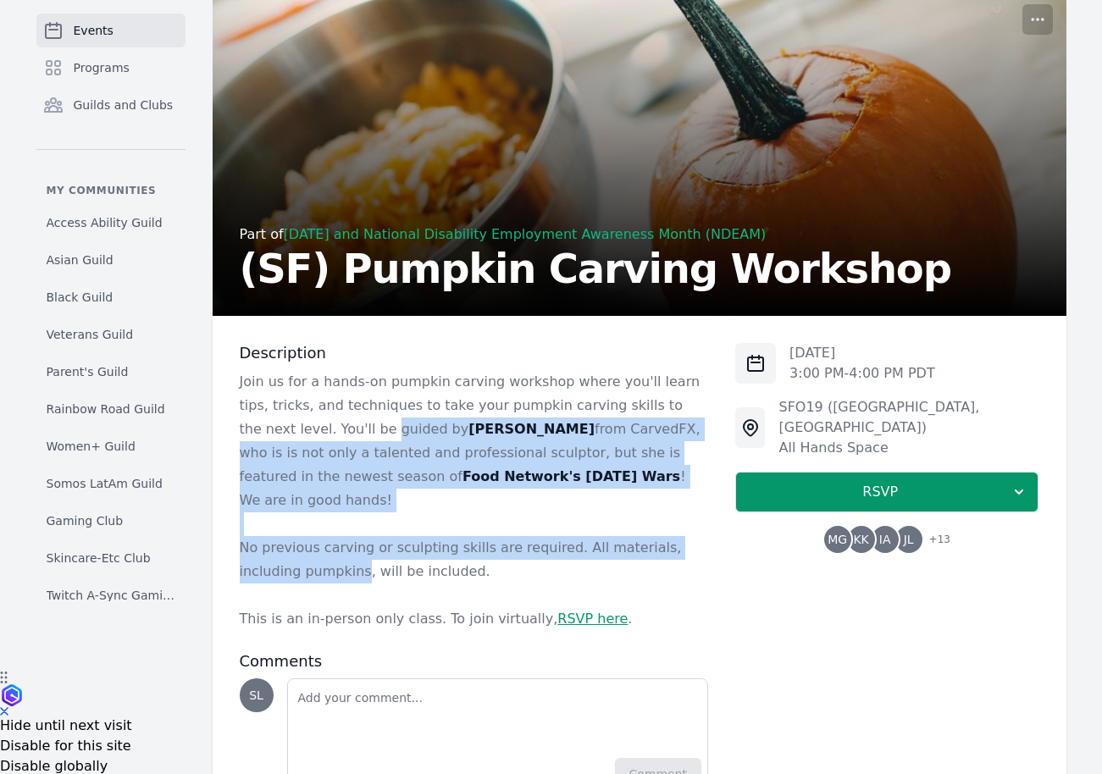
drag, startPoint x: 296, startPoint y: 419, endPoint x: 296, endPoint y: 524, distance: 105.0
click at [296, 524] on div "Join us for a hands-on pumpkin carving workshop where you'll learn tips, tricks…" at bounding box center [474, 500] width 469 height 261
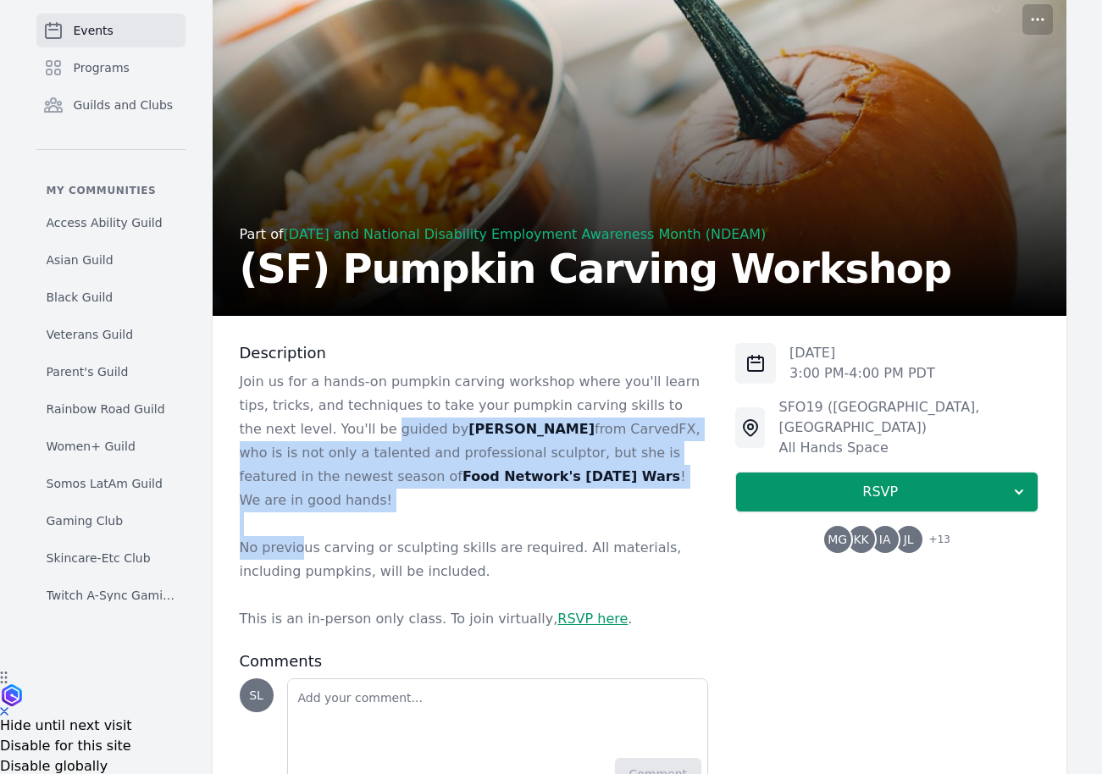
click at [296, 536] on p "No previous carving or sculpting skills are required. All materials, including …" at bounding box center [474, 559] width 469 height 47
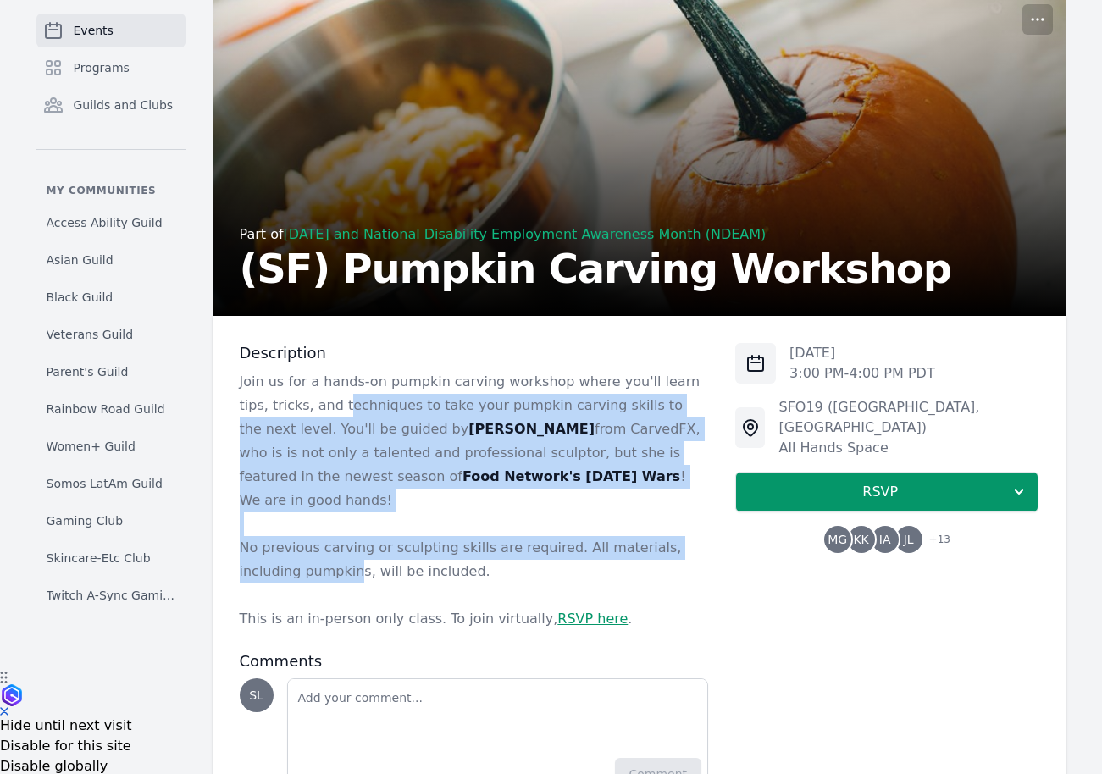
drag, startPoint x: 312, startPoint y: 396, endPoint x: 292, endPoint y: 552, distance: 157.0
click at [295, 558] on div "Join us for a hands-on pumpkin carving workshop where you'll learn tips, tricks…" at bounding box center [474, 500] width 469 height 261
click at [292, 552] on p "No previous carving or sculpting skills are required. All materials, including …" at bounding box center [474, 559] width 469 height 47
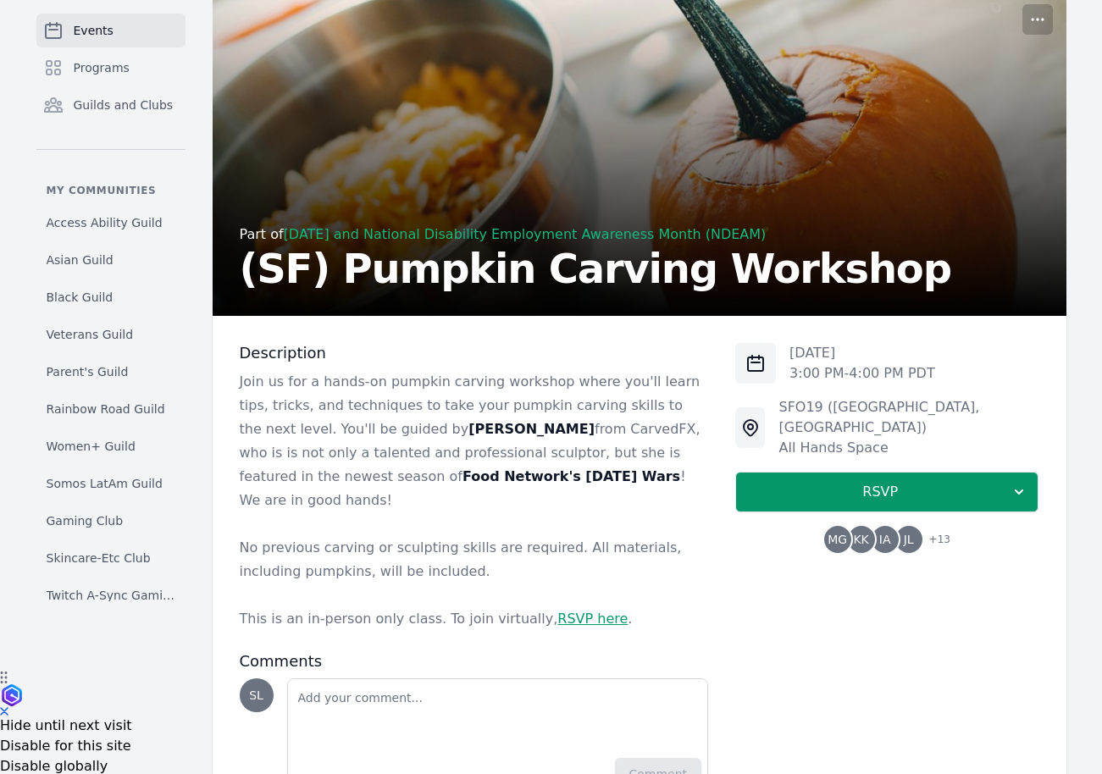
drag, startPoint x: 328, startPoint y: 456, endPoint x: 327, endPoint y: 588, distance: 131.3
click at [327, 588] on div "Join us for a hands-on pumpkin carving workshop where you'll learn tips, tricks…" at bounding box center [474, 500] width 469 height 261
click at [325, 607] on p "This is an in-person only class. To join virtually, RSVP here ." at bounding box center [474, 619] width 469 height 24
drag, startPoint x: 362, startPoint y: 604, endPoint x: 355, endPoint y: 568, distance: 36.2
click at [355, 569] on div "Join us for a hands-on pumpkin carving workshop where you'll learn tips, tricks…" at bounding box center [474, 500] width 469 height 261
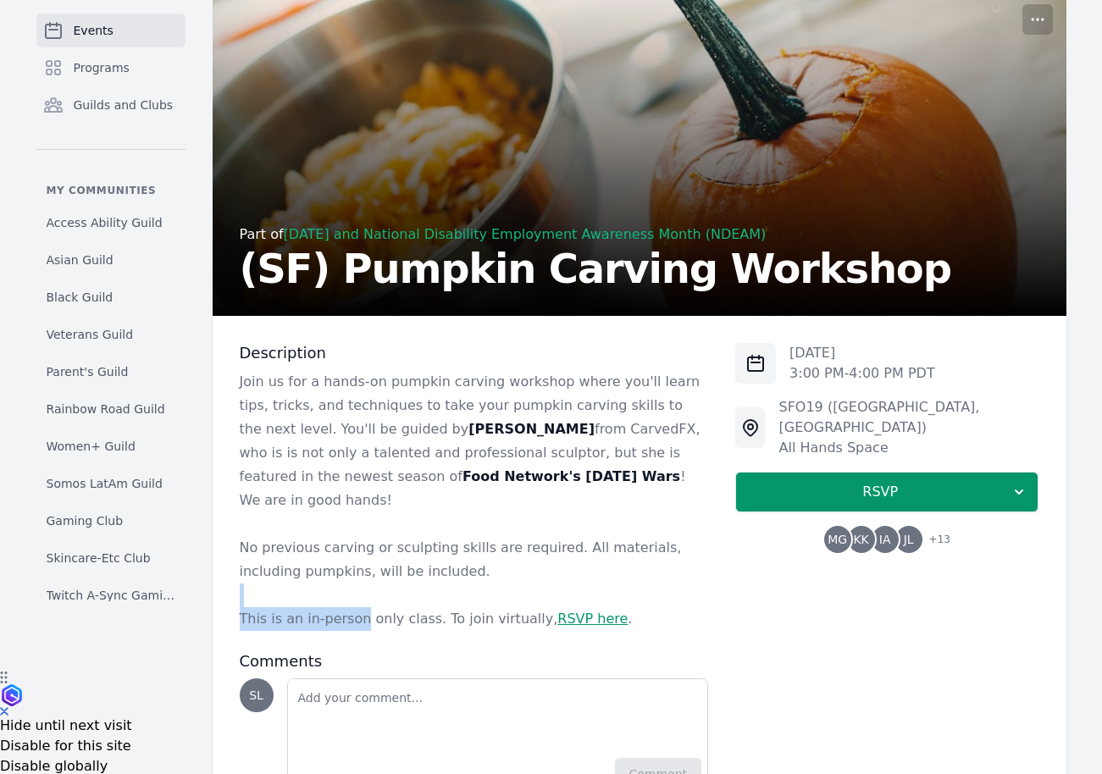
click at [355, 583] on p at bounding box center [474, 595] width 469 height 24
click at [844, 534] on span "MG" at bounding box center [836, 540] width 19 height 12
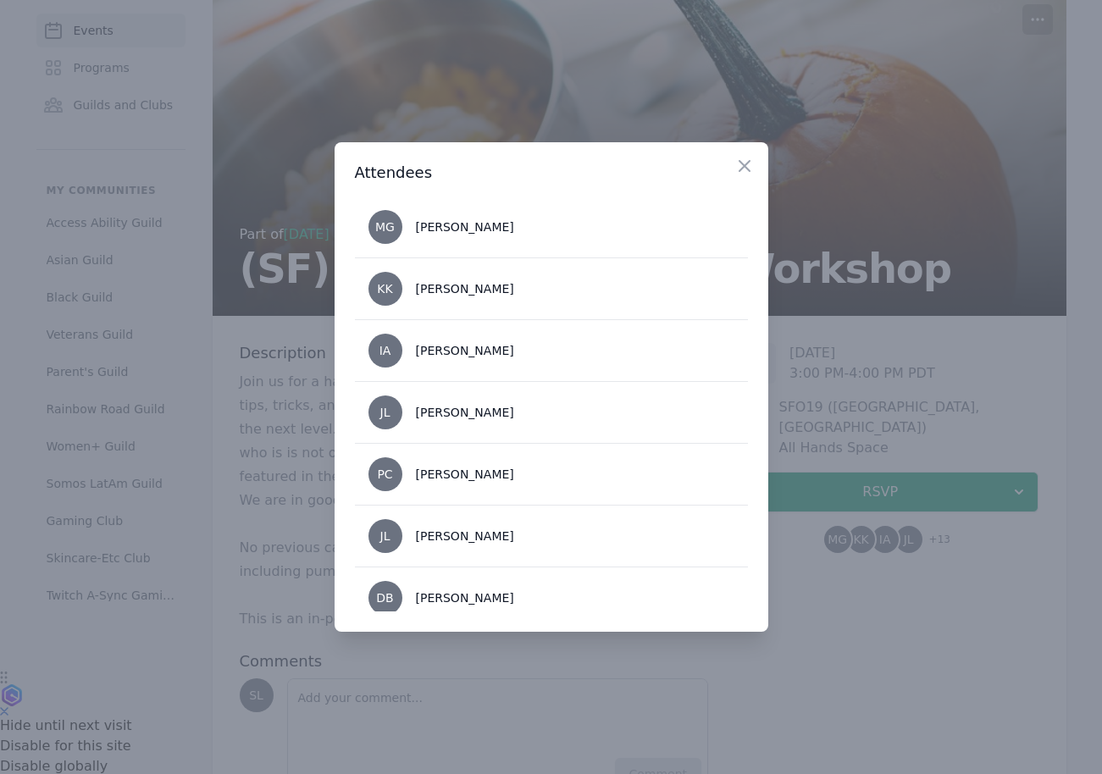
click at [831, 696] on div at bounding box center [551, 387] width 1102 height 774
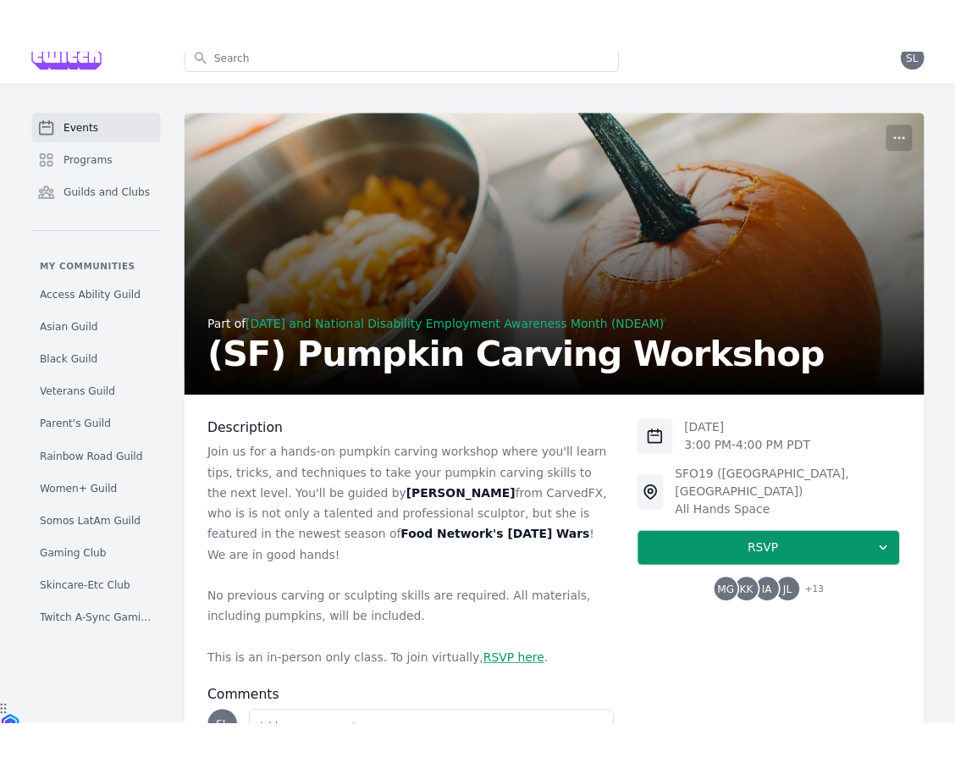
scroll to position [12, 0]
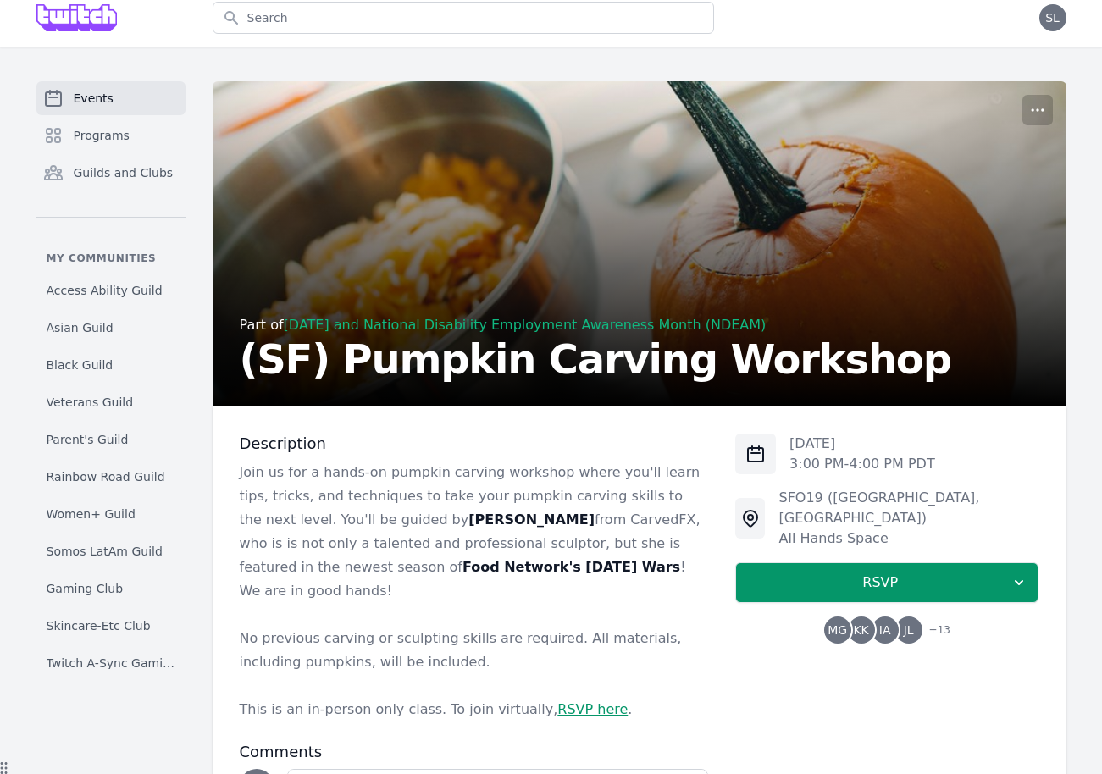
drag, startPoint x: 135, startPoint y: 133, endPoint x: 236, endPoint y: 6, distance: 162.1
